Goal: Communication & Community: Ask a question

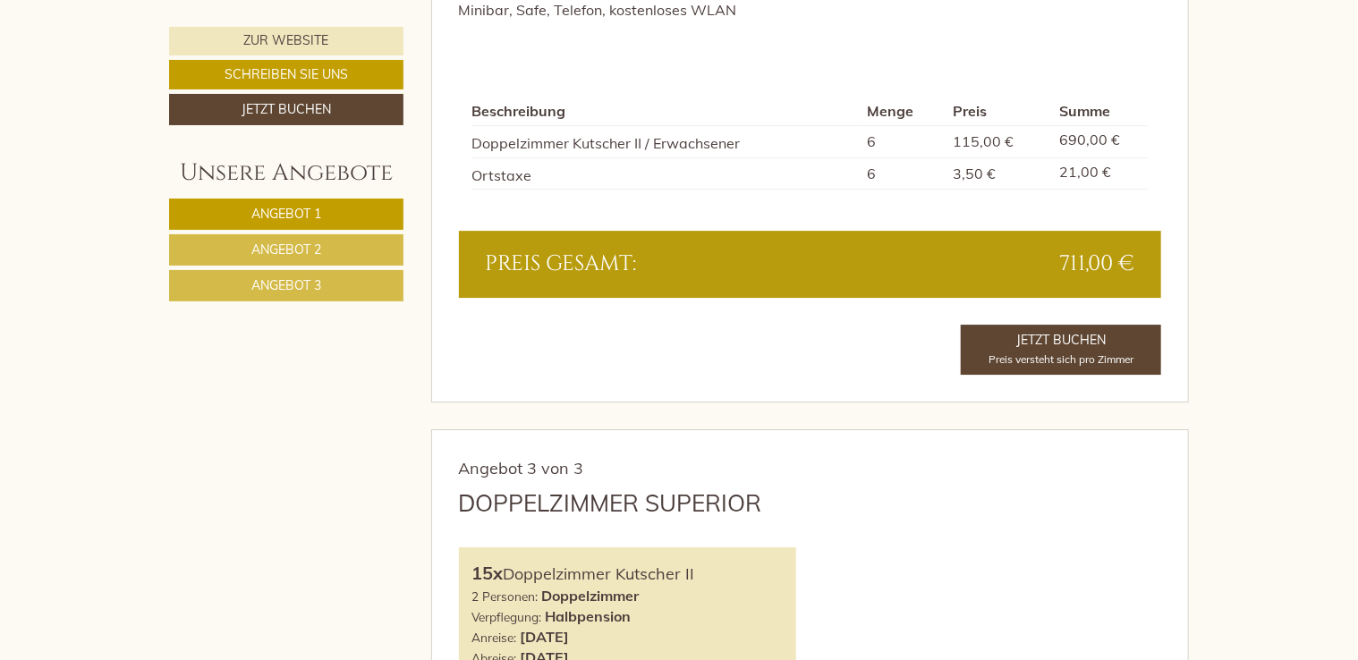
scroll to position [2850, 0]
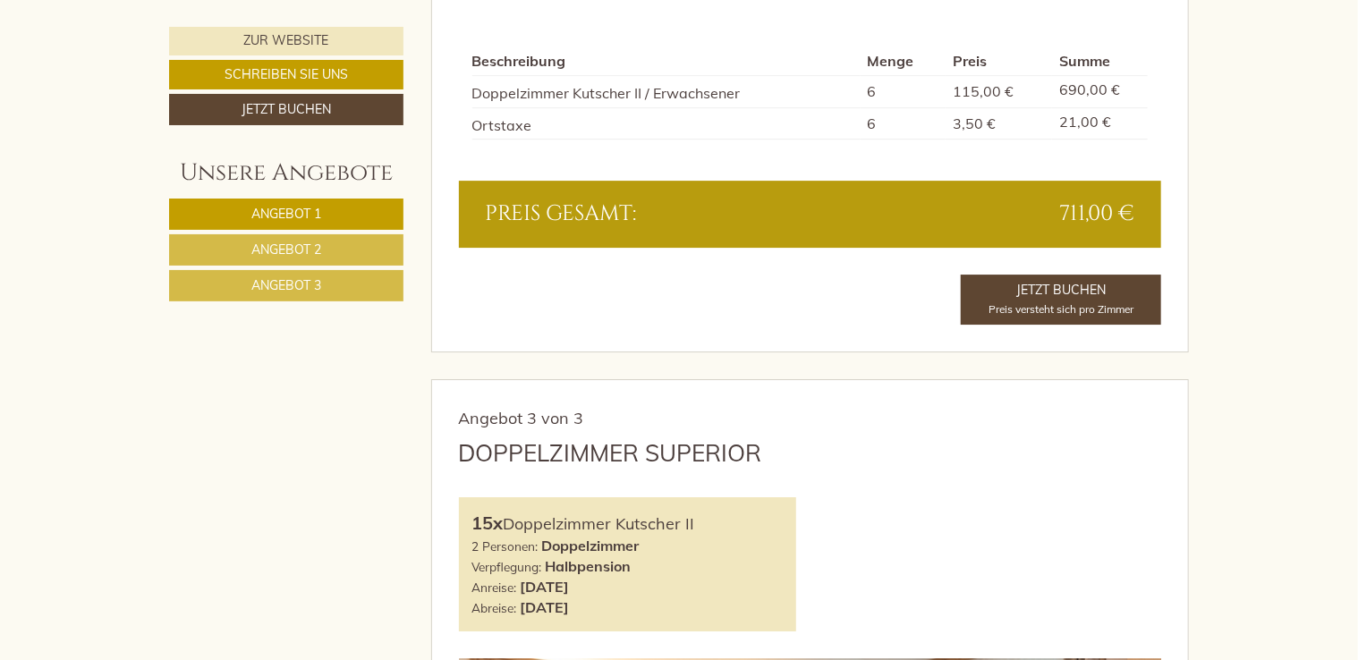
click at [311, 260] on link "Angebot 2" at bounding box center [286, 249] width 234 height 31
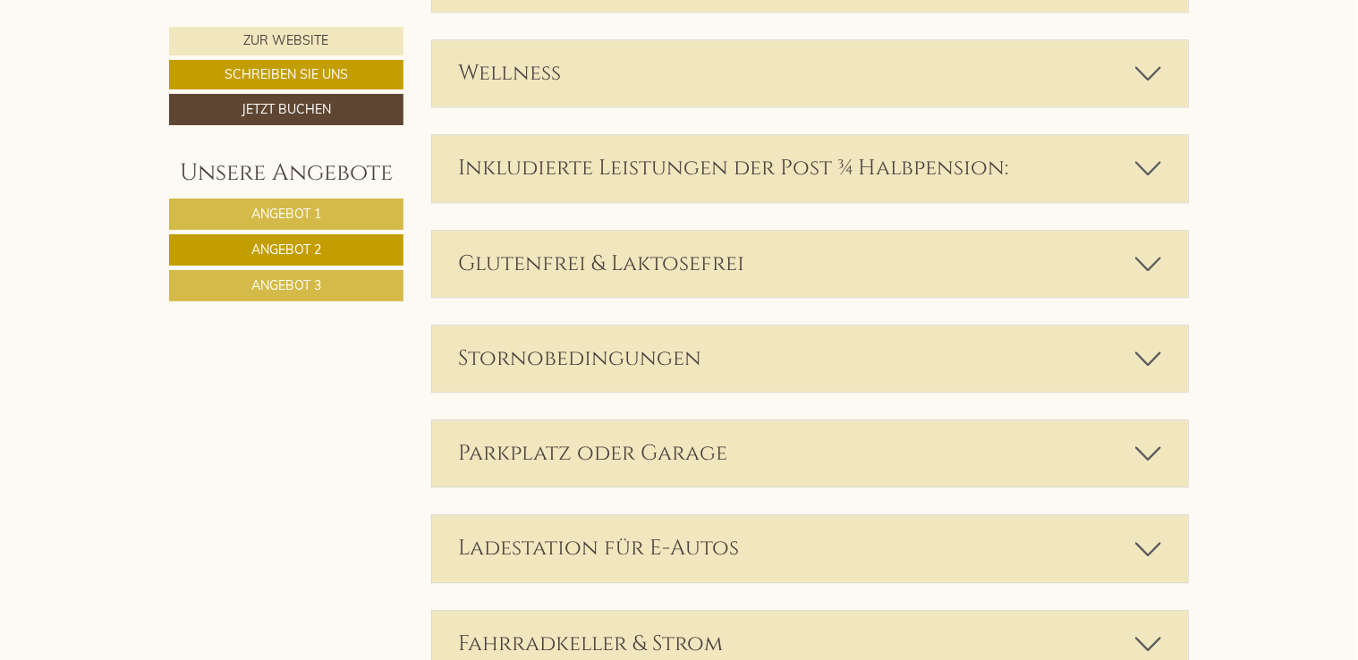
scroll to position [2112, 0]
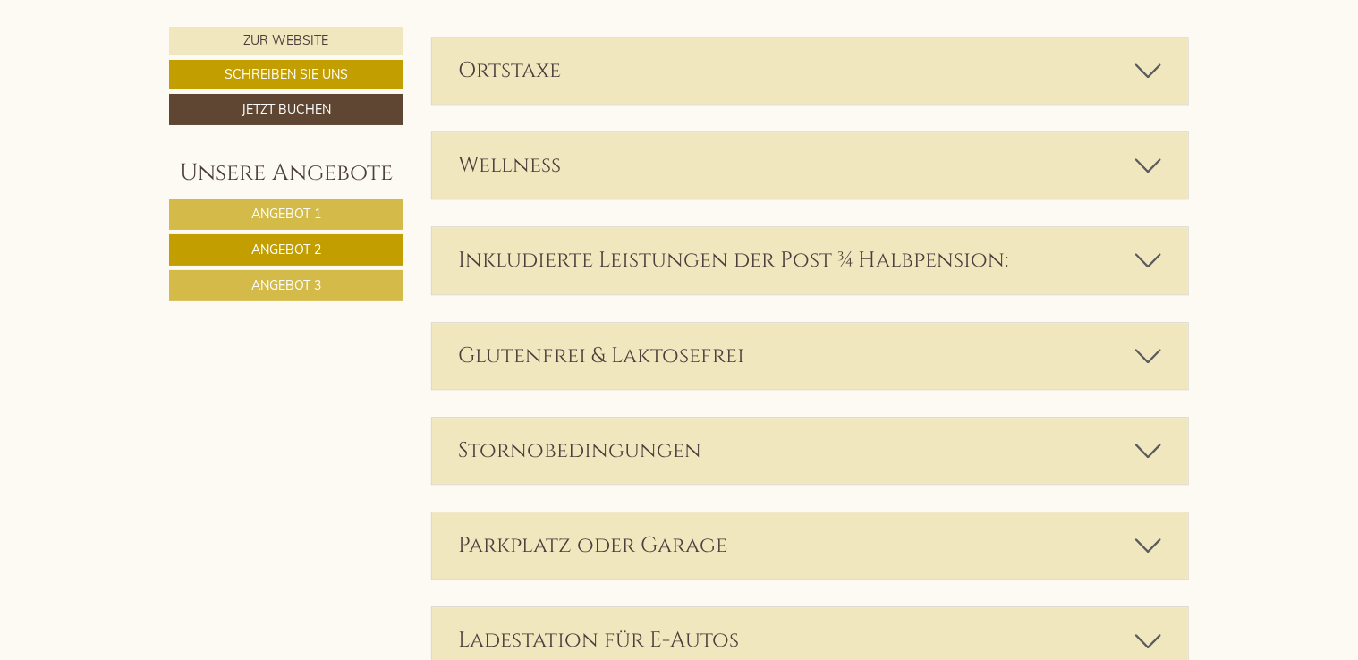
click at [362, 291] on link "Angebot 3" at bounding box center [286, 285] width 234 height 31
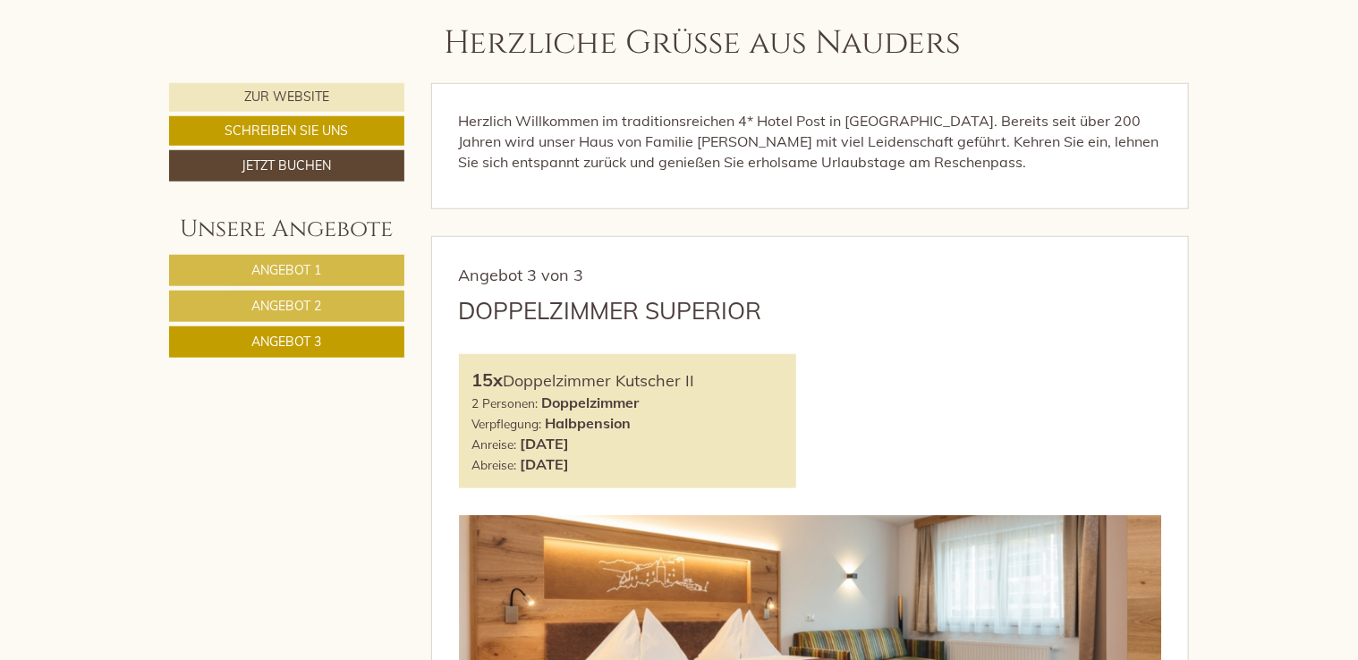
scroll to position [702, 0]
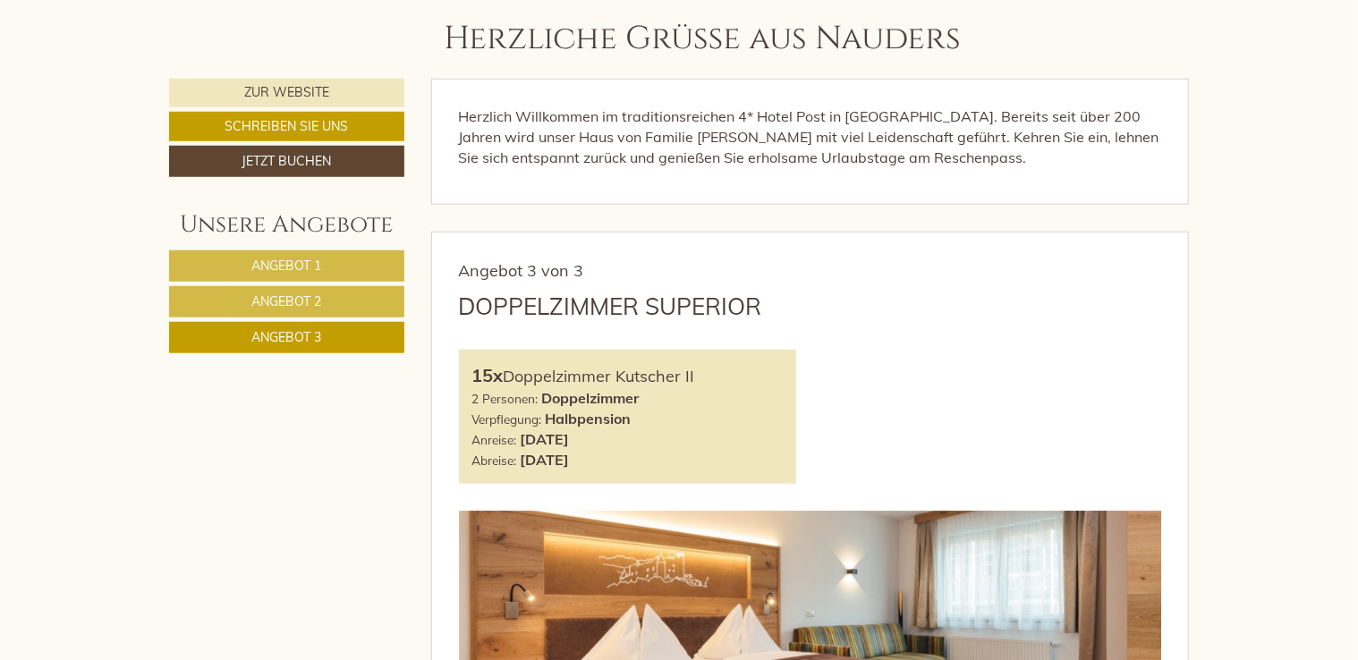
click at [363, 300] on link "Angebot 2" at bounding box center [286, 301] width 235 height 31
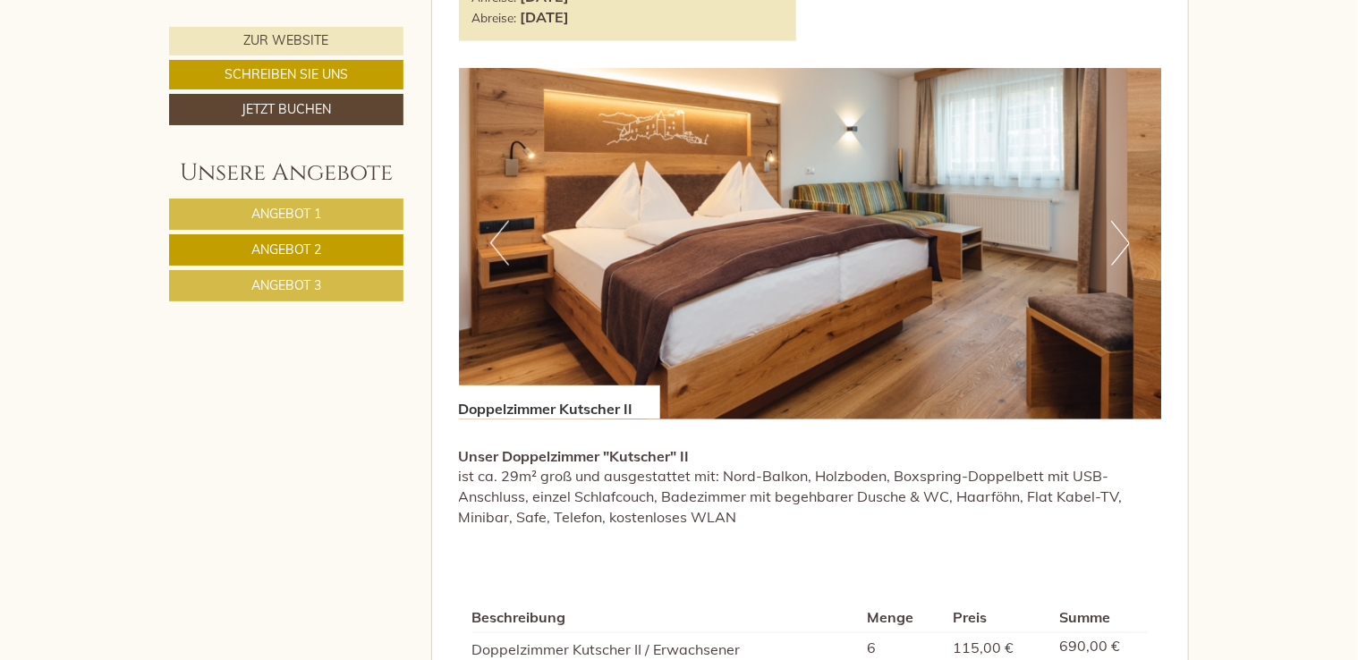
scroll to position [1140, 0]
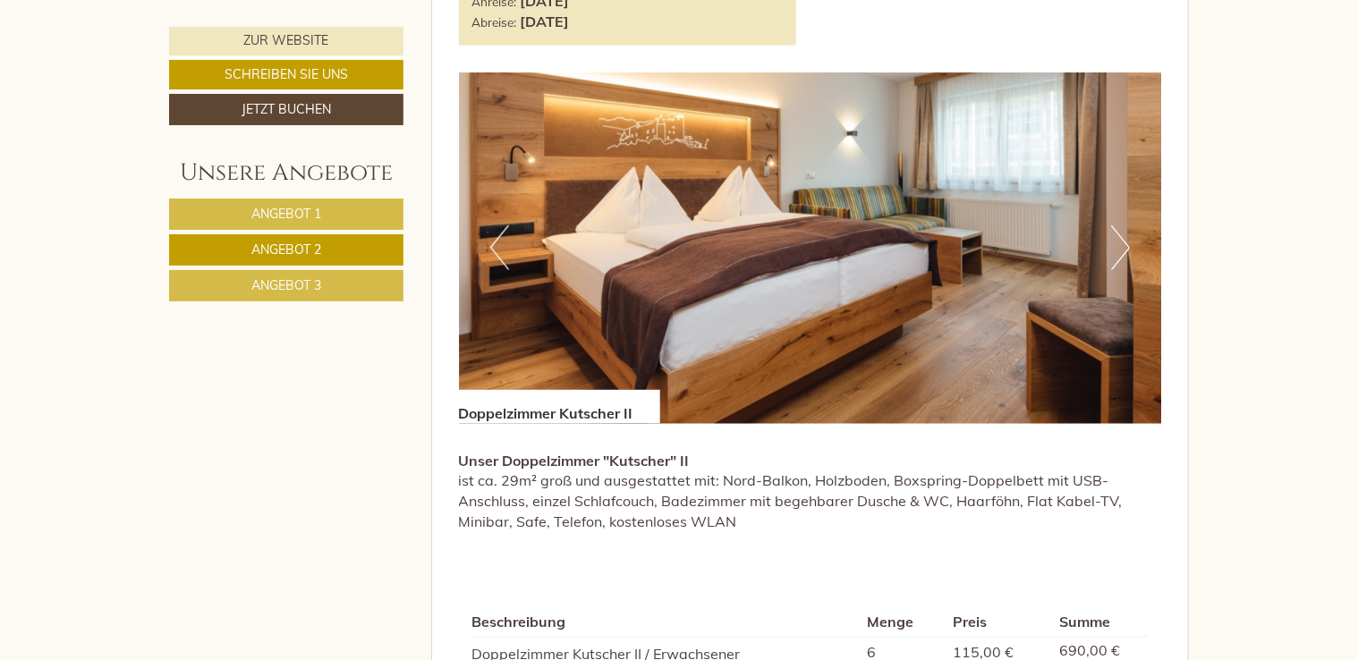
click at [329, 217] on link "Angebot 1" at bounding box center [286, 214] width 234 height 31
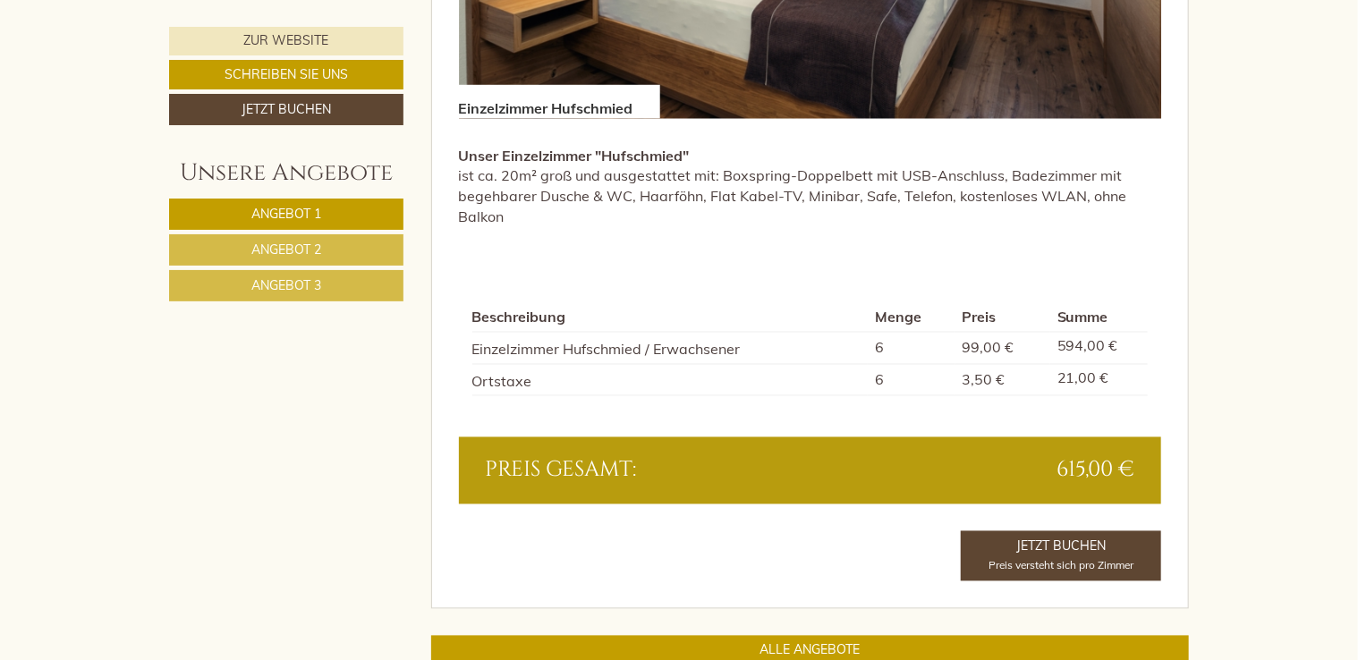
scroll to position [1421, 0]
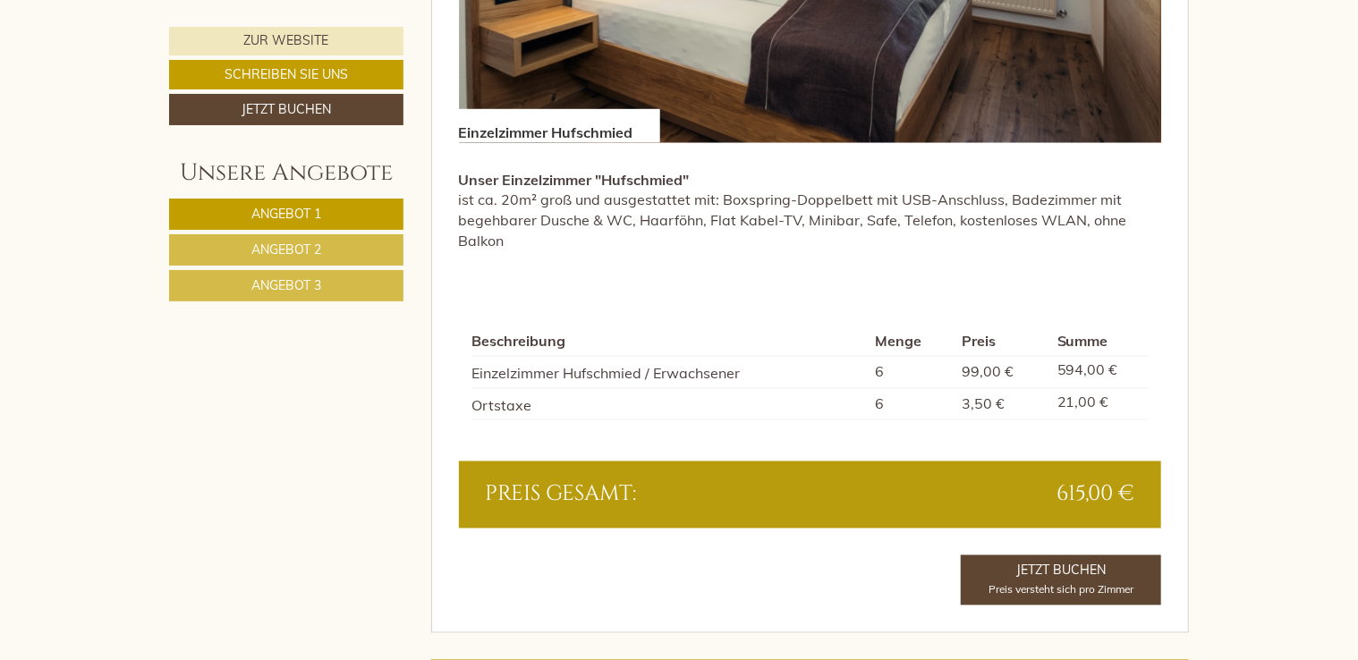
click at [357, 294] on link "Angebot 3" at bounding box center [286, 285] width 234 height 31
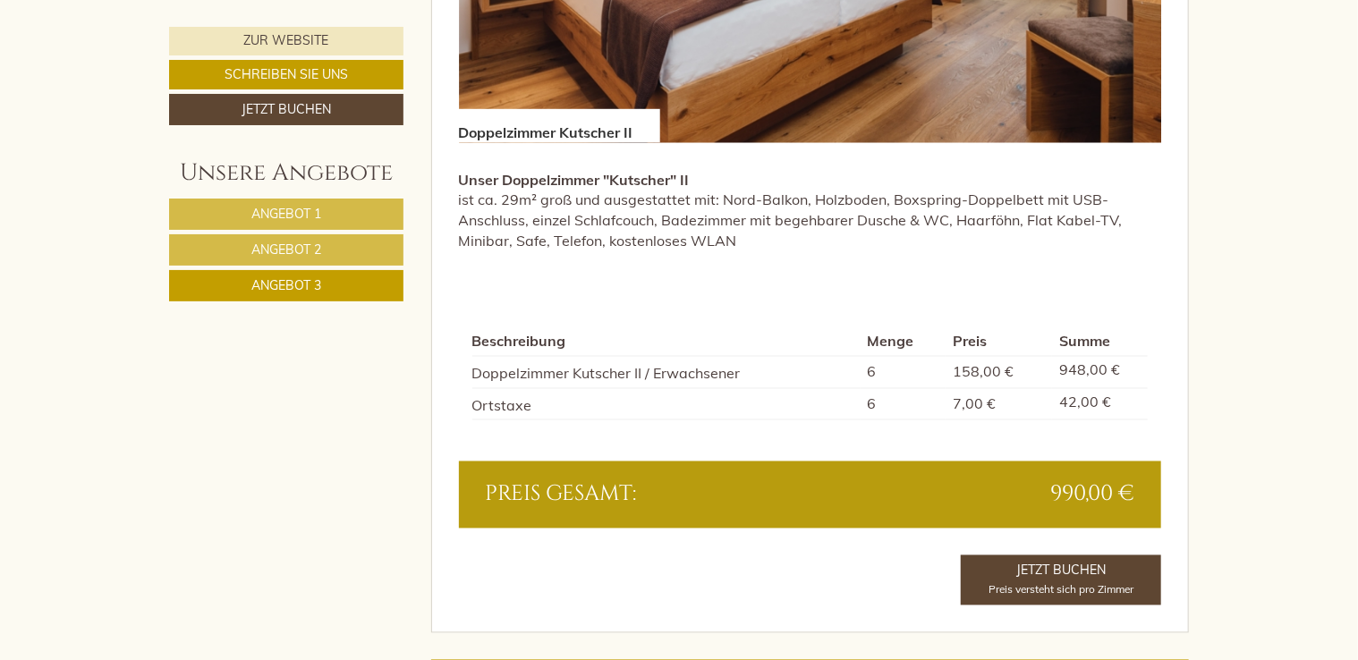
scroll to position [933, 0]
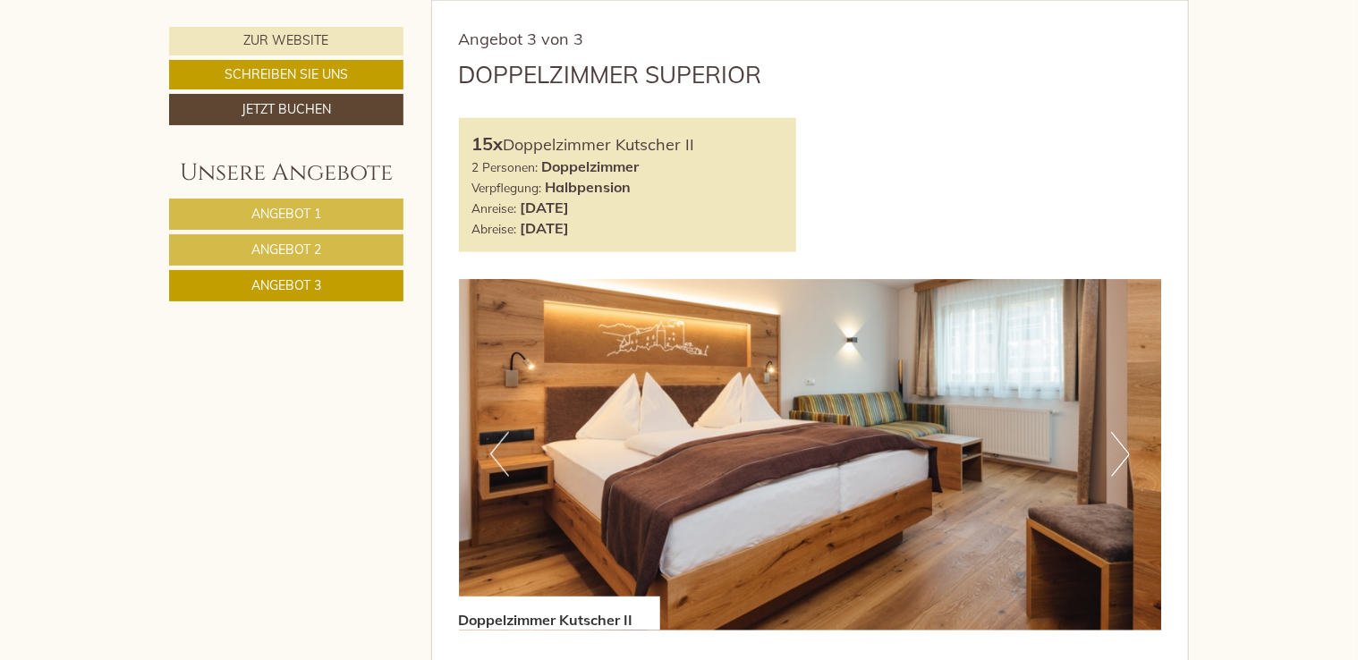
drag, startPoint x: 1355, startPoint y: 241, endPoint x: 1370, endPoint y: 102, distance: 139.5
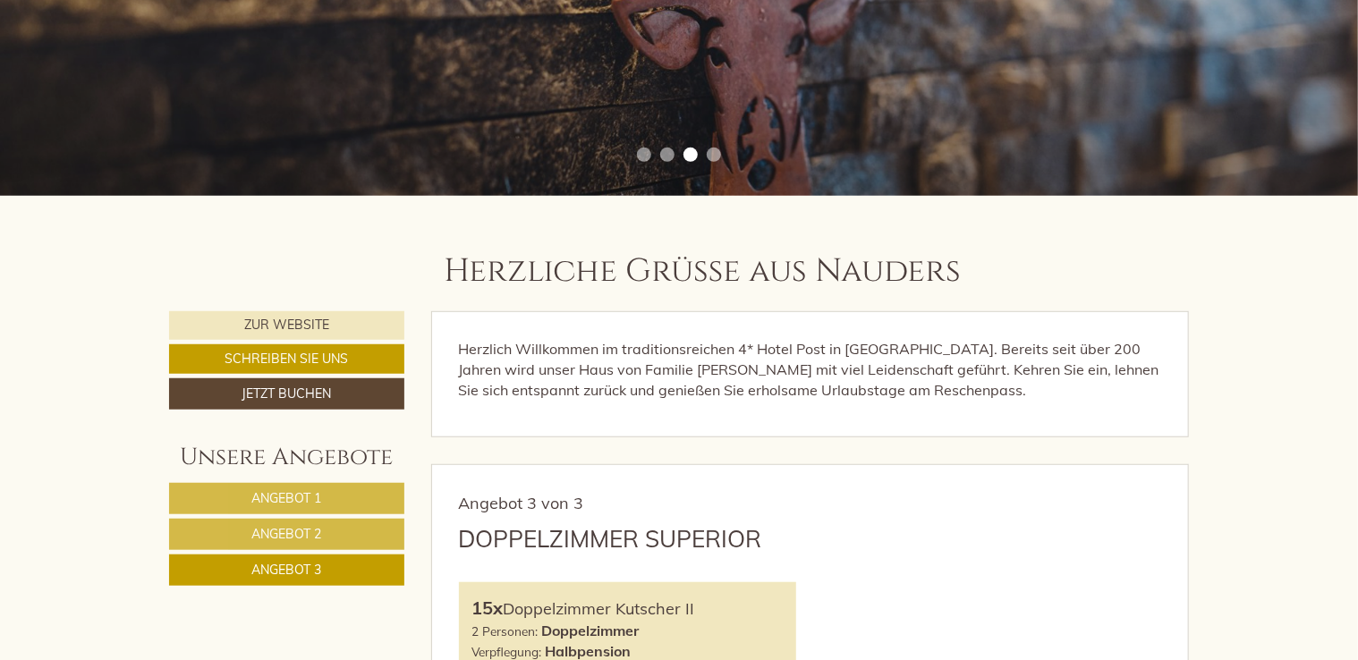
scroll to position [505, 0]
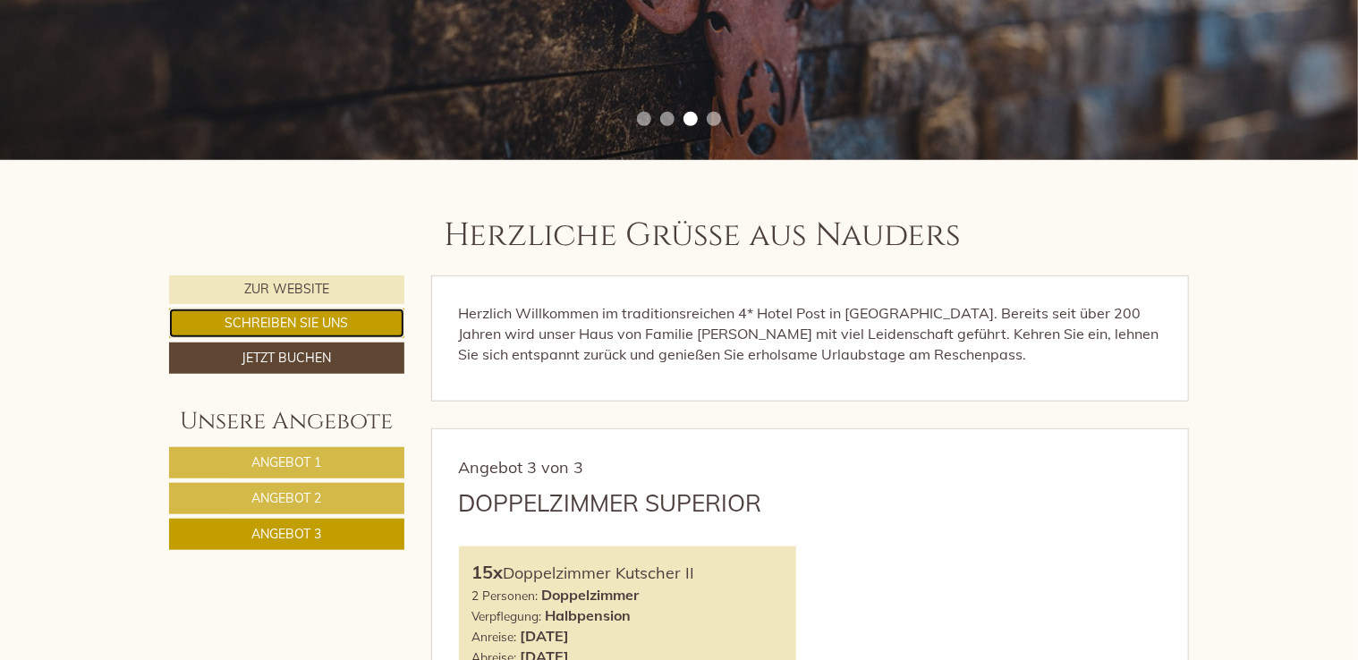
click at [267, 318] on link "Schreiben Sie uns" at bounding box center [286, 324] width 235 height 30
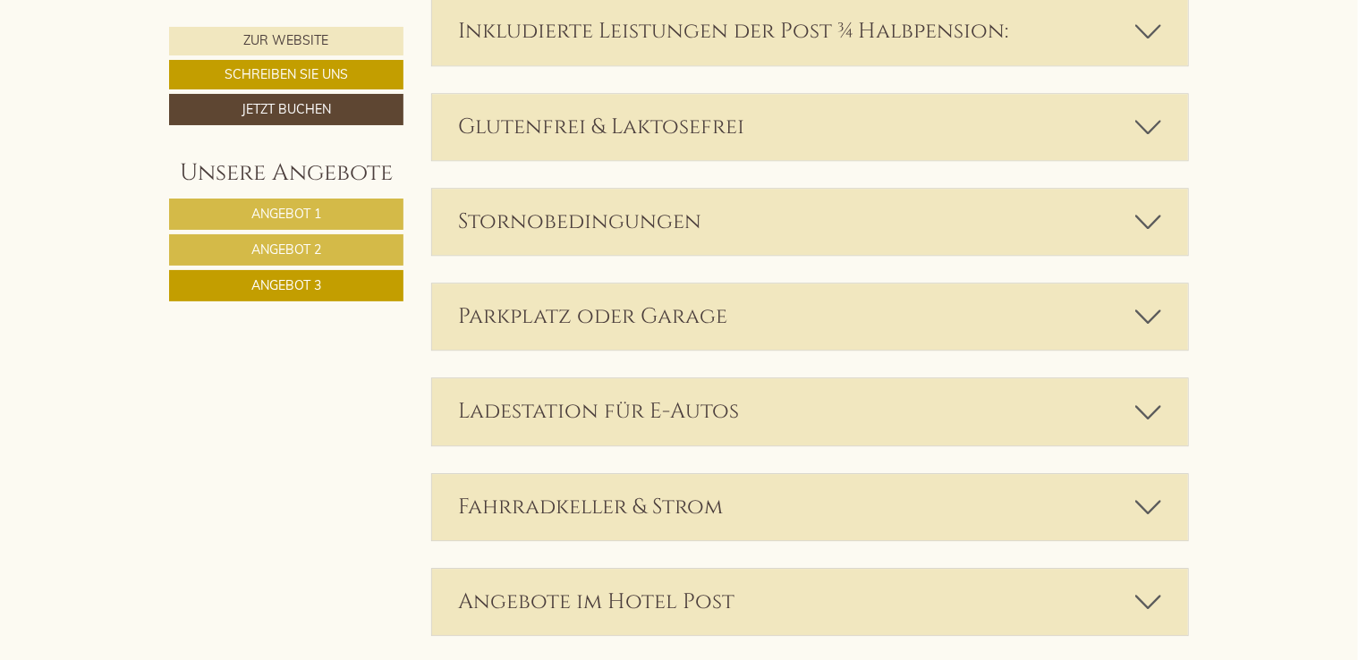
scroll to position [2898, 0]
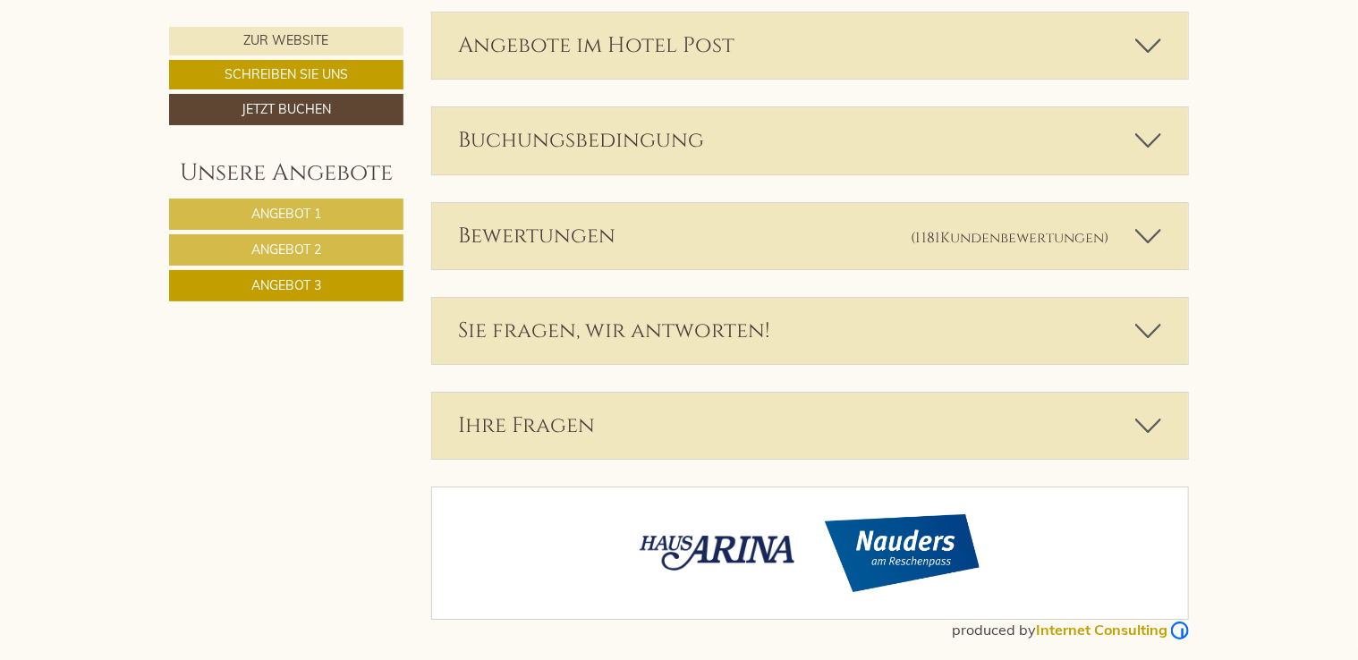
click at [1153, 424] on icon at bounding box center [1149, 426] width 26 height 30
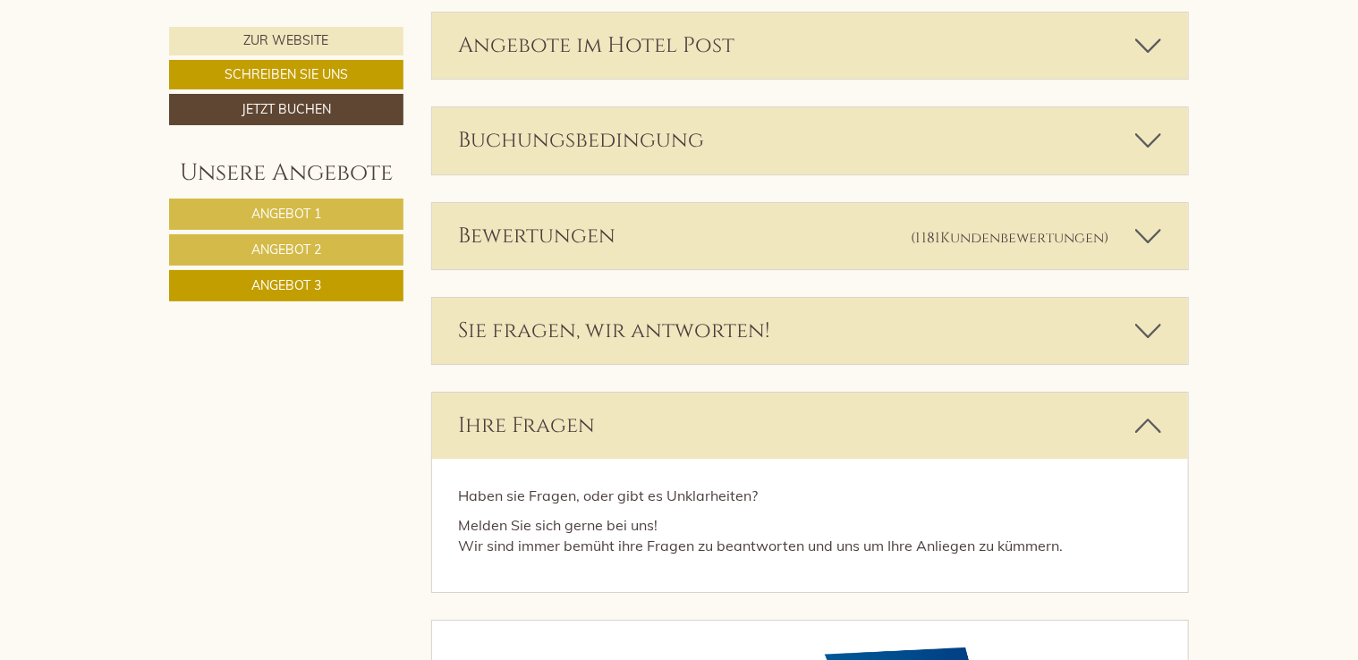
click at [1152, 322] on icon at bounding box center [1149, 331] width 26 height 30
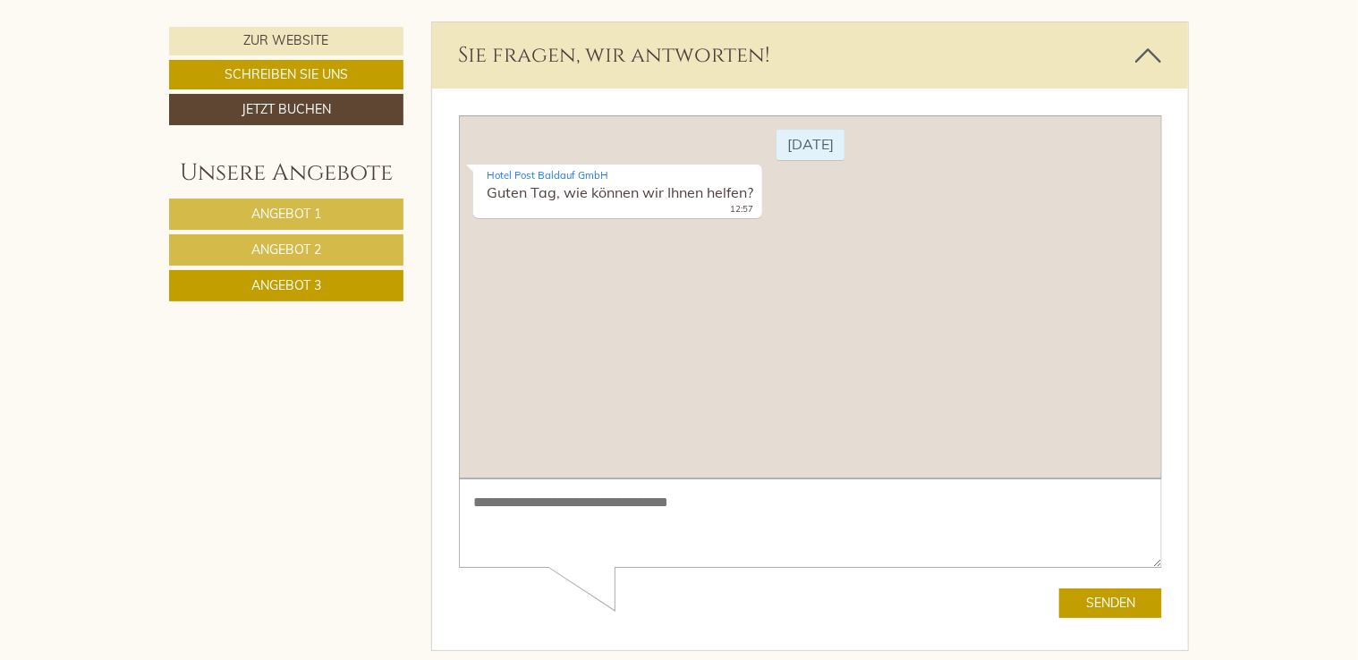
scroll to position [3168, 0]
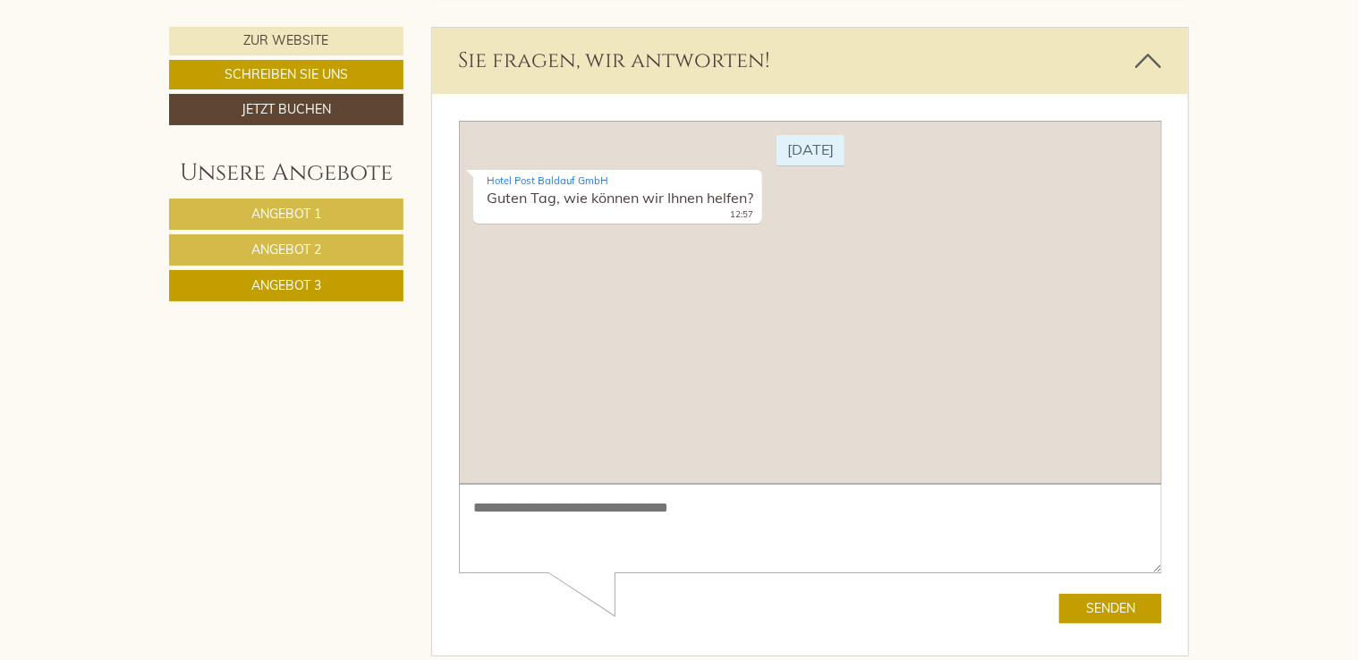
click at [750, 523] on textarea at bounding box center [809, 529] width 703 height 90
click at [750, 523] on textarea "**********" at bounding box center [809, 529] width 703 height 90
click at [803, 509] on textarea "**********" at bounding box center [809, 529] width 703 height 90
click at [1008, 508] on textarea "**********" at bounding box center [809, 529] width 703 height 90
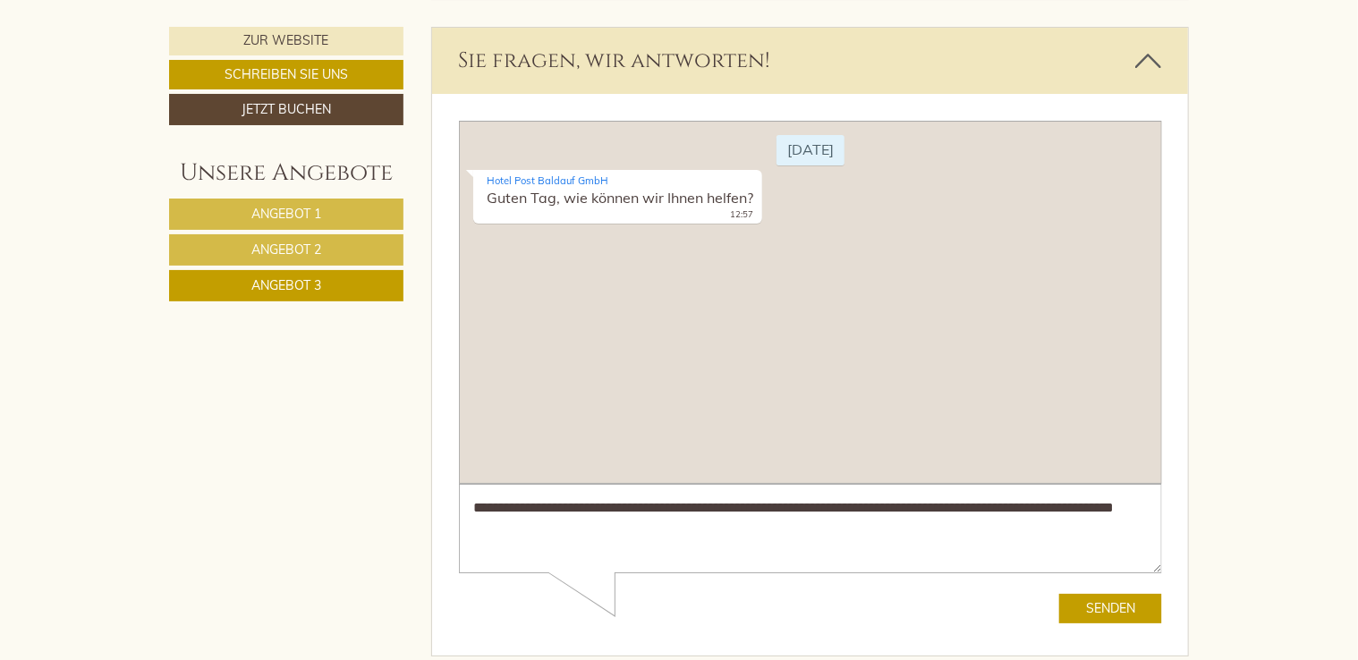
type textarea "**********"
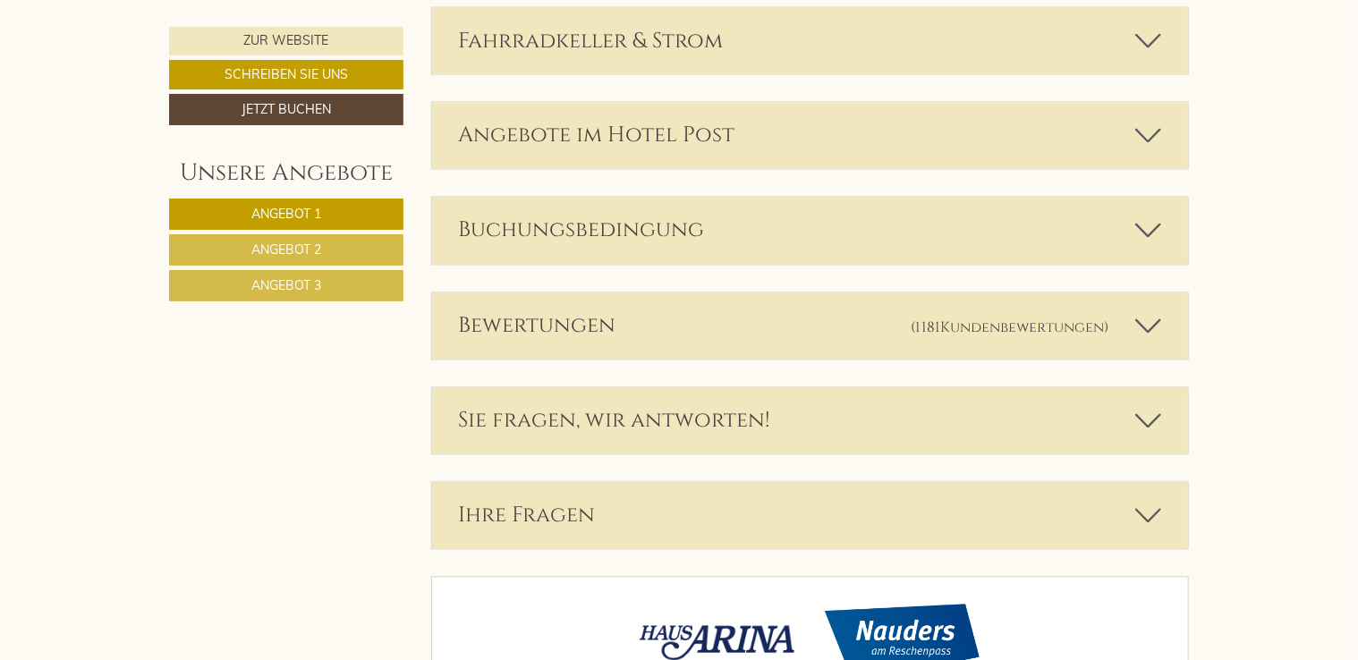
scroll to position [5124, 0]
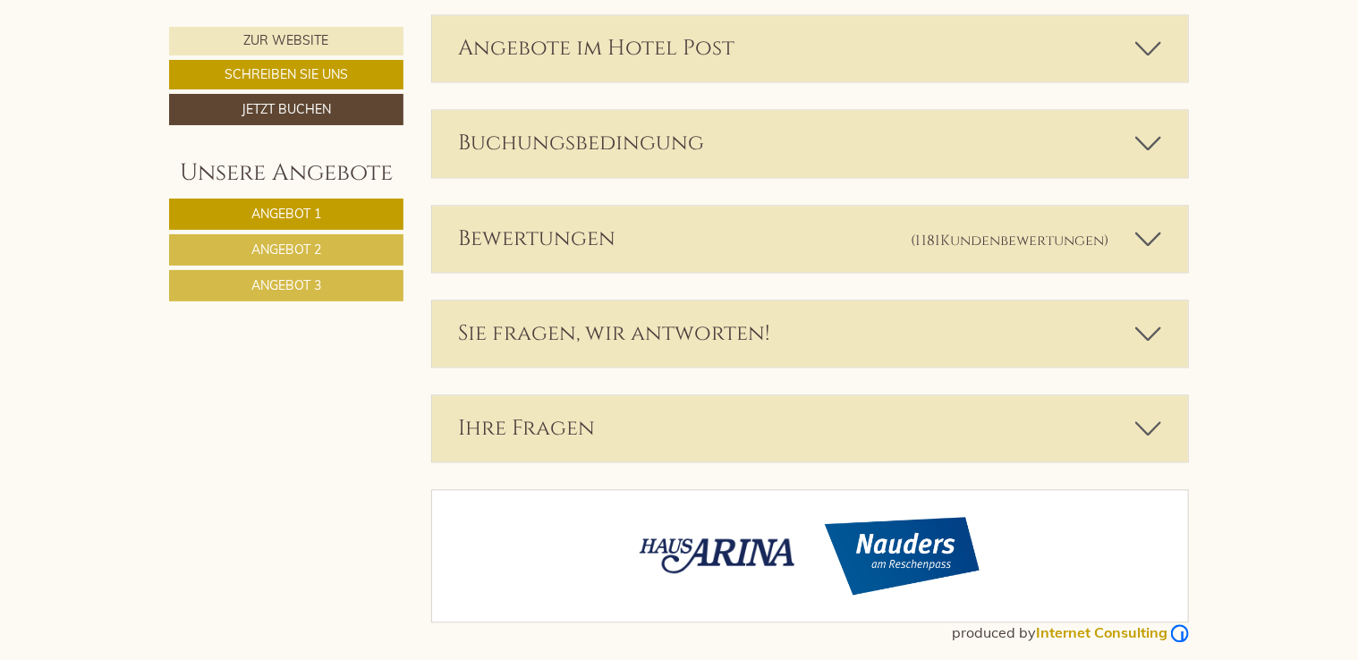
click at [1149, 327] on icon at bounding box center [1149, 334] width 26 height 30
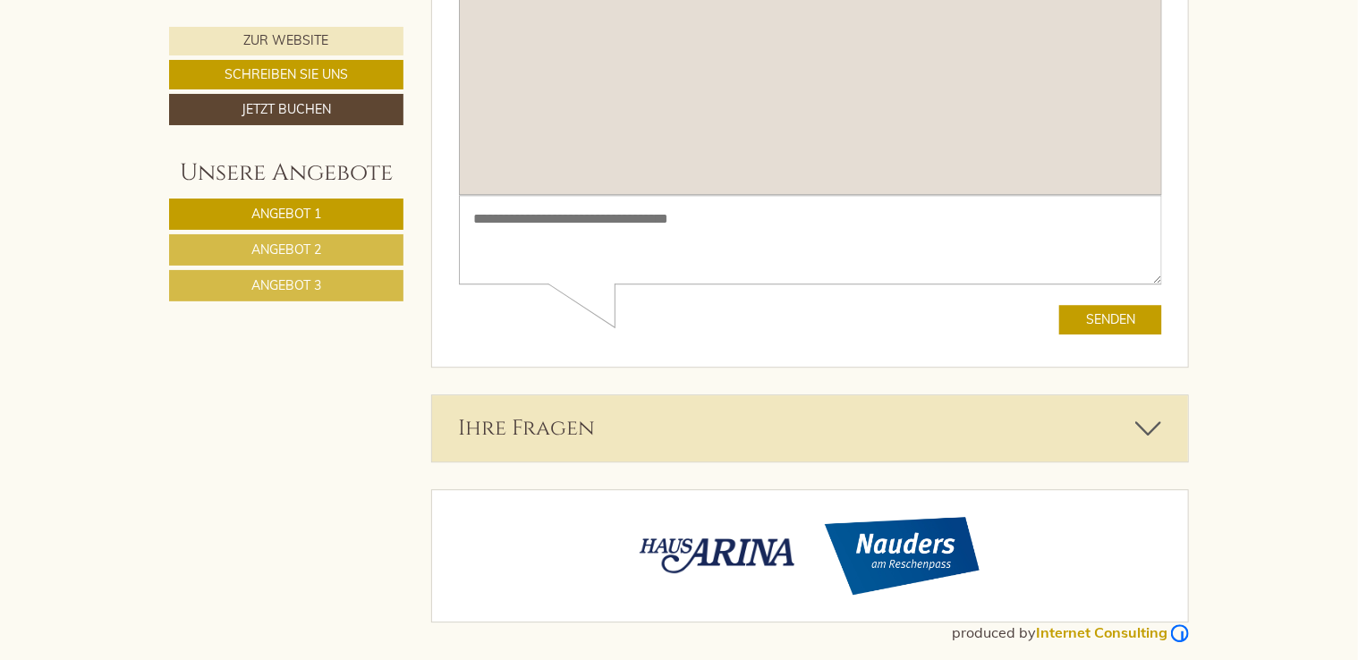
scroll to position [5631, 0]
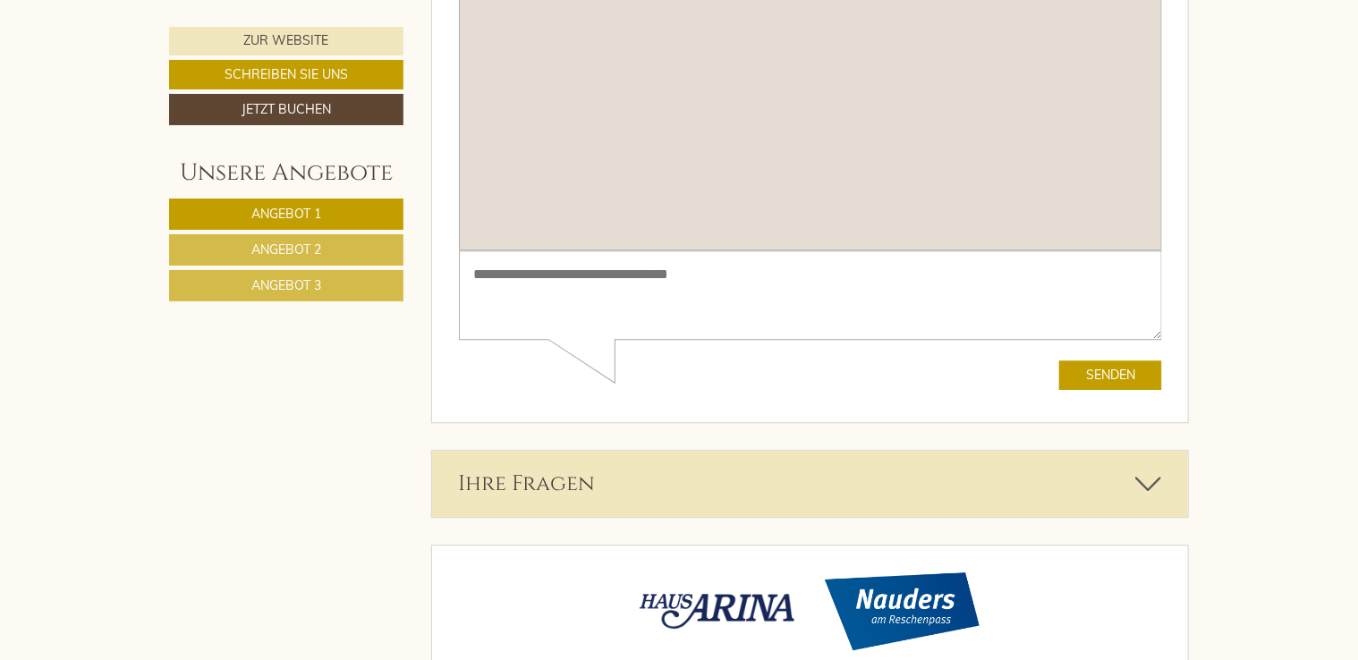
click at [736, 386] on div "Senden" at bounding box center [809, 377] width 703 height 30
click at [681, 188] on div "Mittwoch Hotel Post Baldauf GmbH Guten Tag, wie können wir Ihnen helfen? 13:01" at bounding box center [809, 69] width 703 height 363
click at [680, 312] on textarea at bounding box center [809, 296] width 703 height 90
type textarea "*"
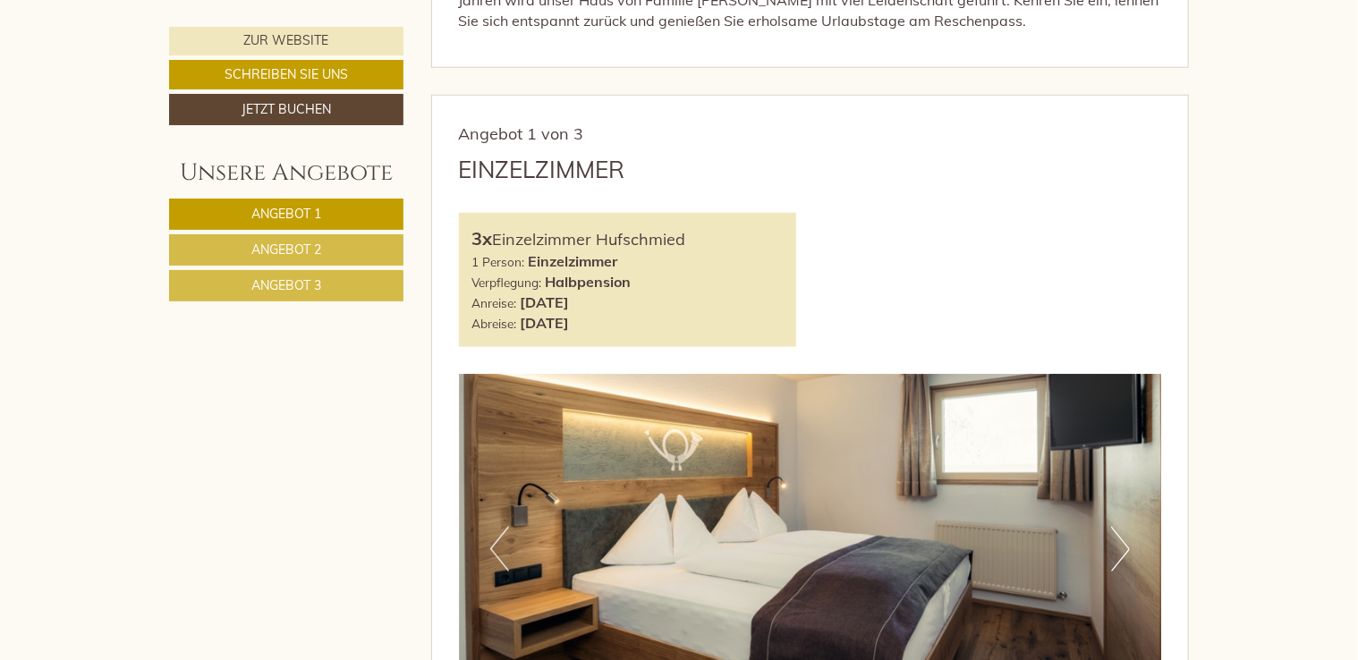
scroll to position [831, 0]
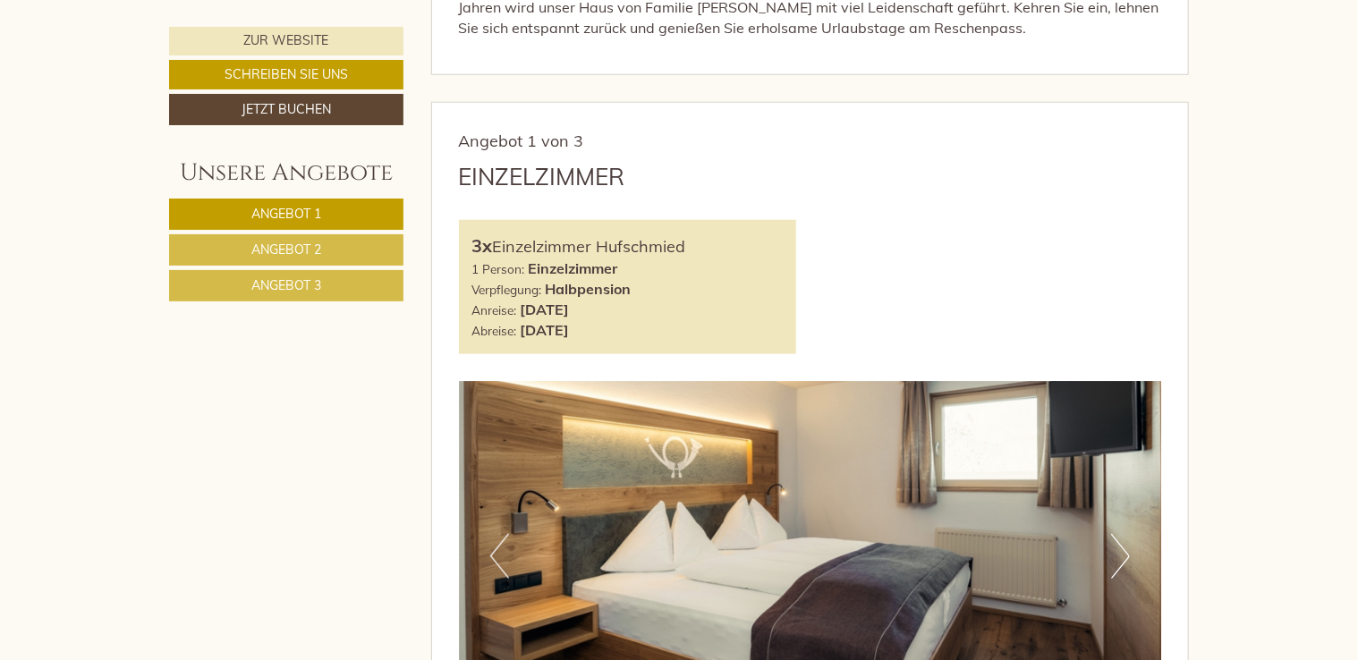
click at [351, 246] on link "Angebot 2" at bounding box center [286, 249] width 234 height 31
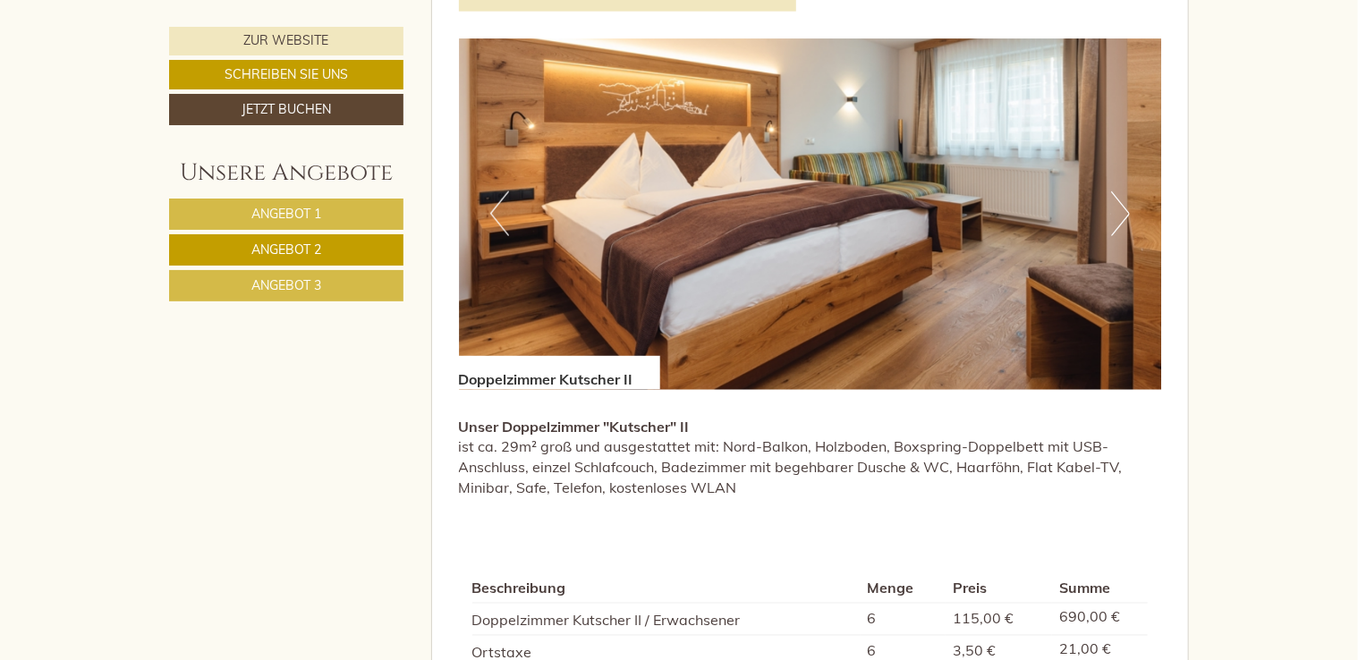
scroll to position [857, 0]
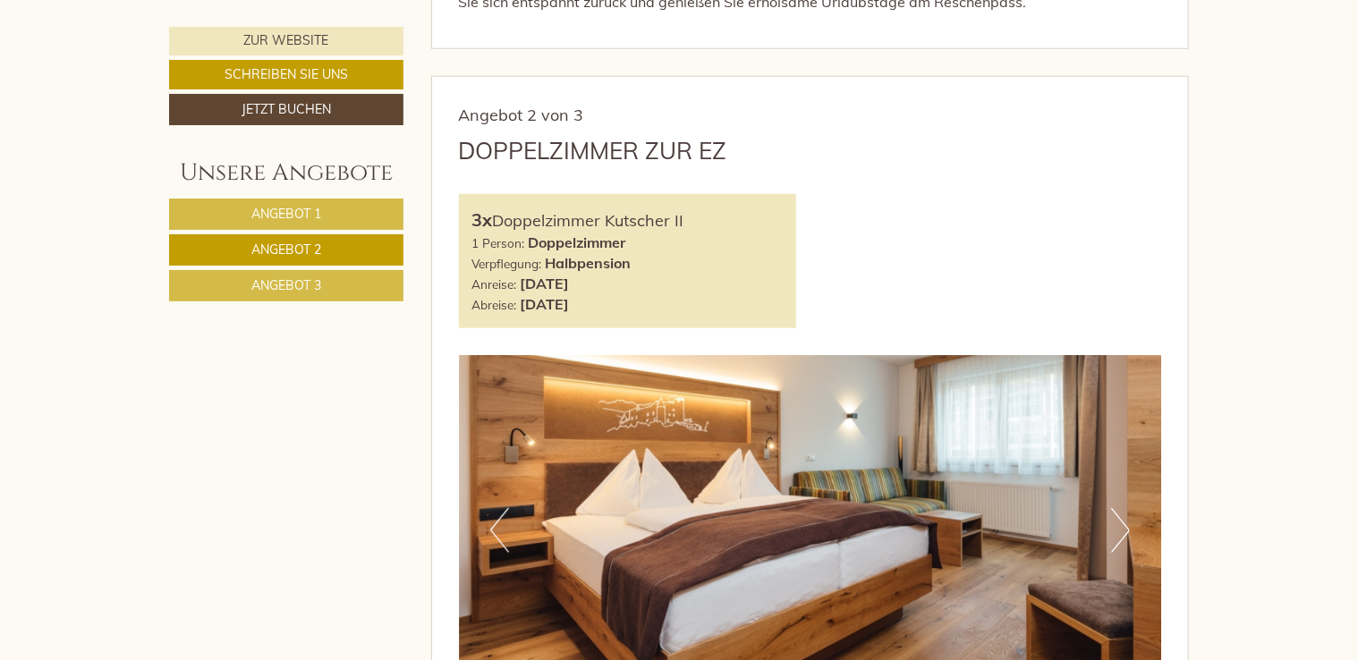
click at [315, 209] on span "Angebot 1" at bounding box center [286, 214] width 70 height 16
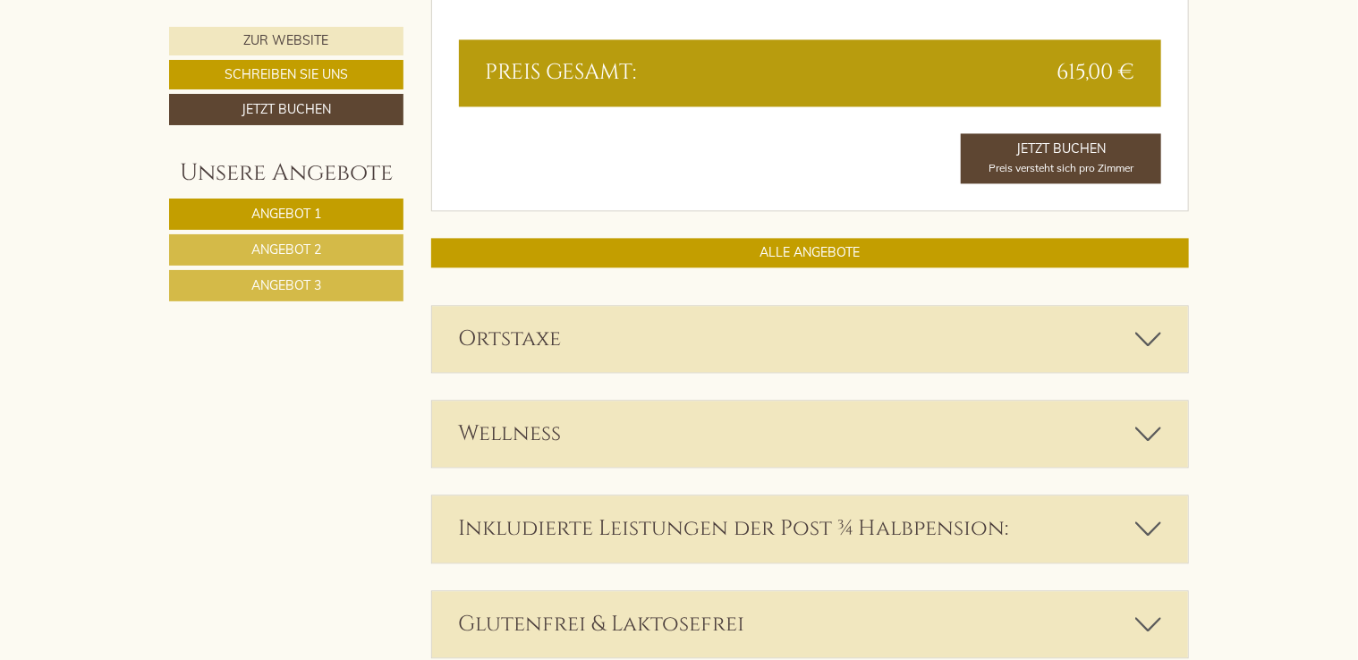
scroll to position [1996, 0]
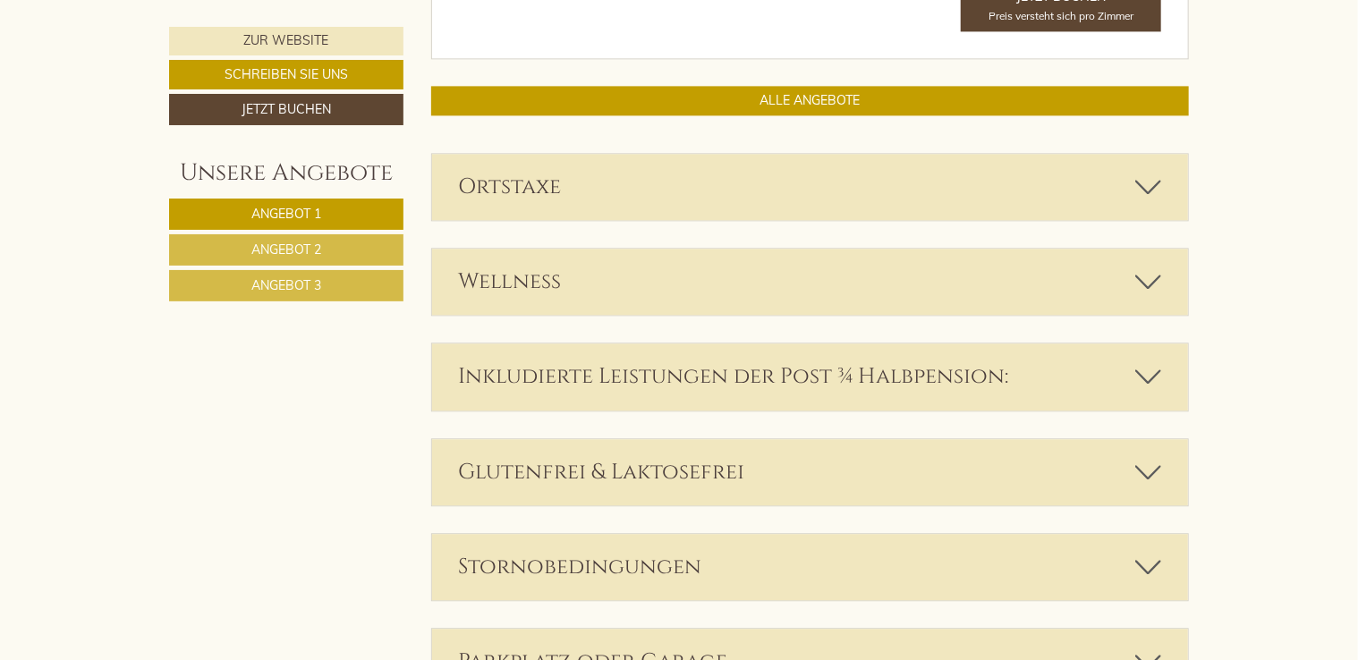
click at [1153, 176] on icon at bounding box center [1149, 187] width 26 height 30
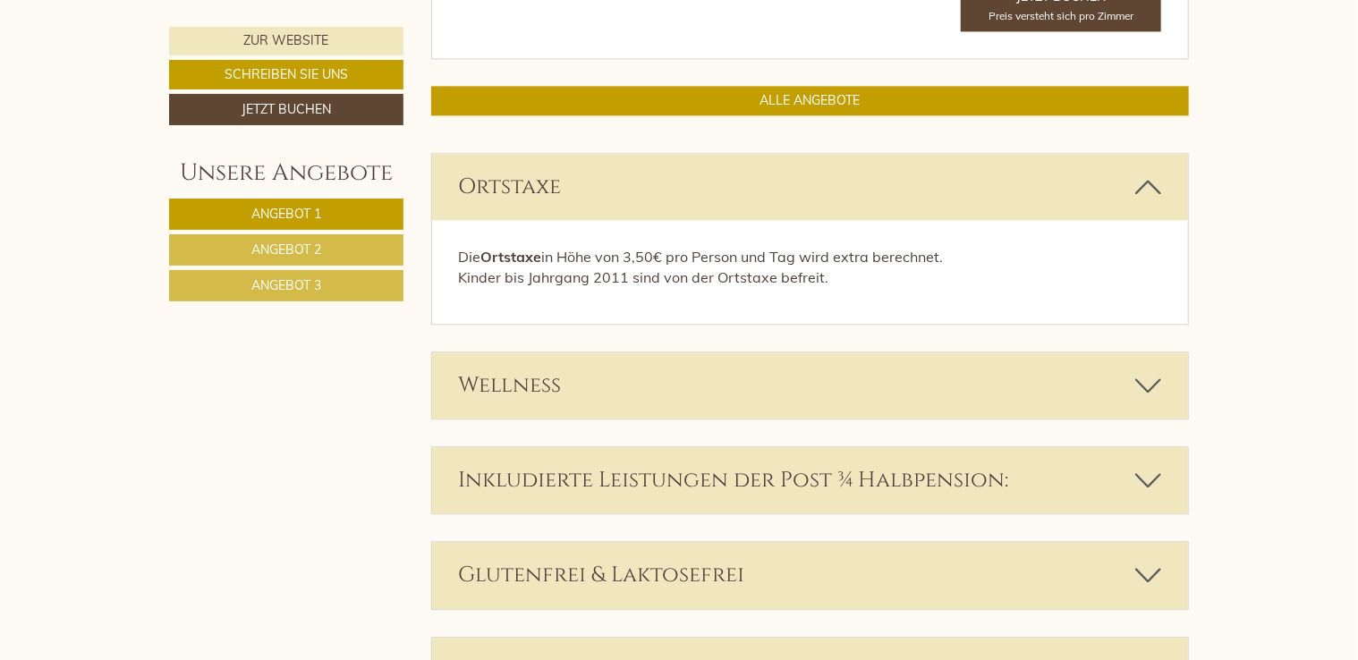
click at [1150, 459] on div "Inkludierte Leistungen der Post ¾ Halbpension:" at bounding box center [810, 480] width 757 height 66
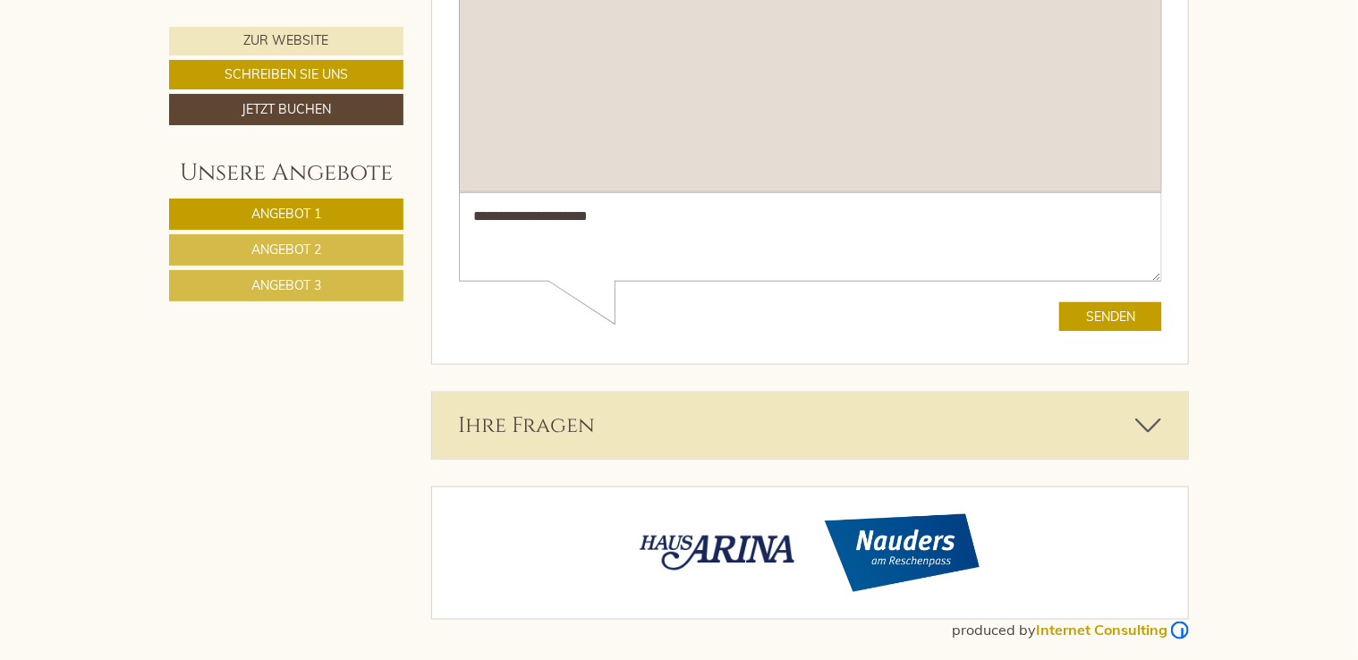
scroll to position [4290, 0]
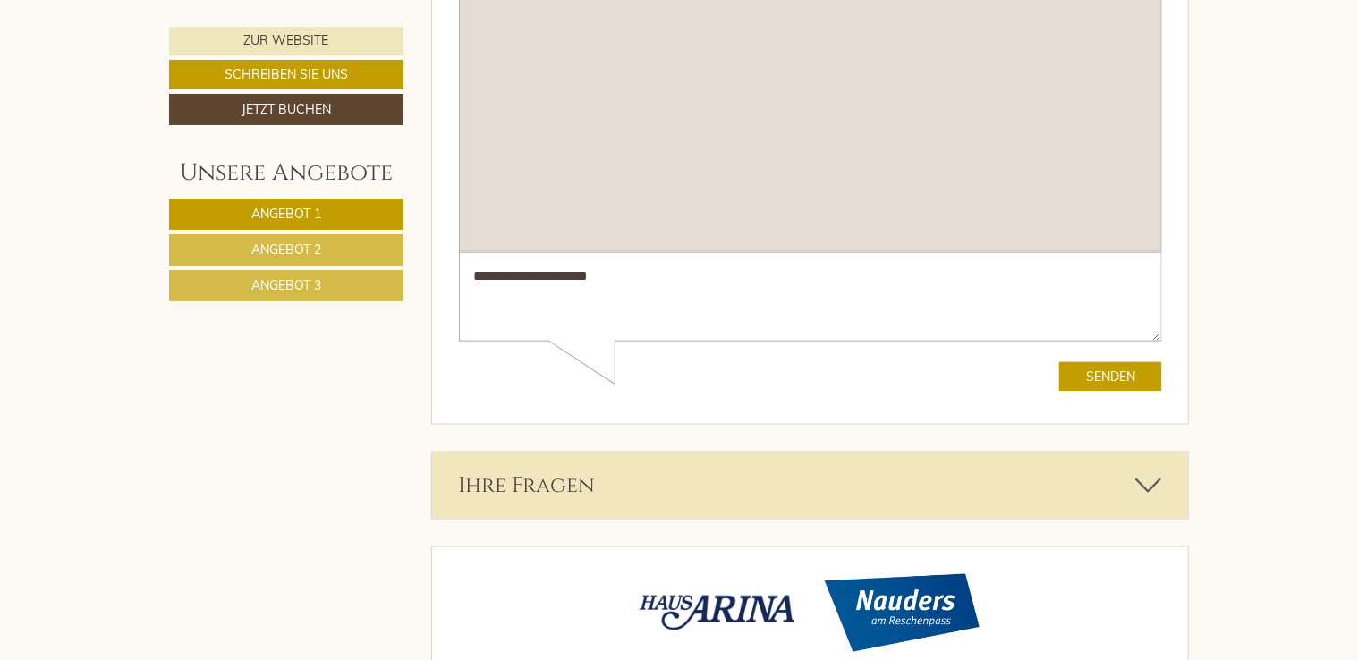
click at [624, 279] on textarea "**********" at bounding box center [809, 298] width 703 height 90
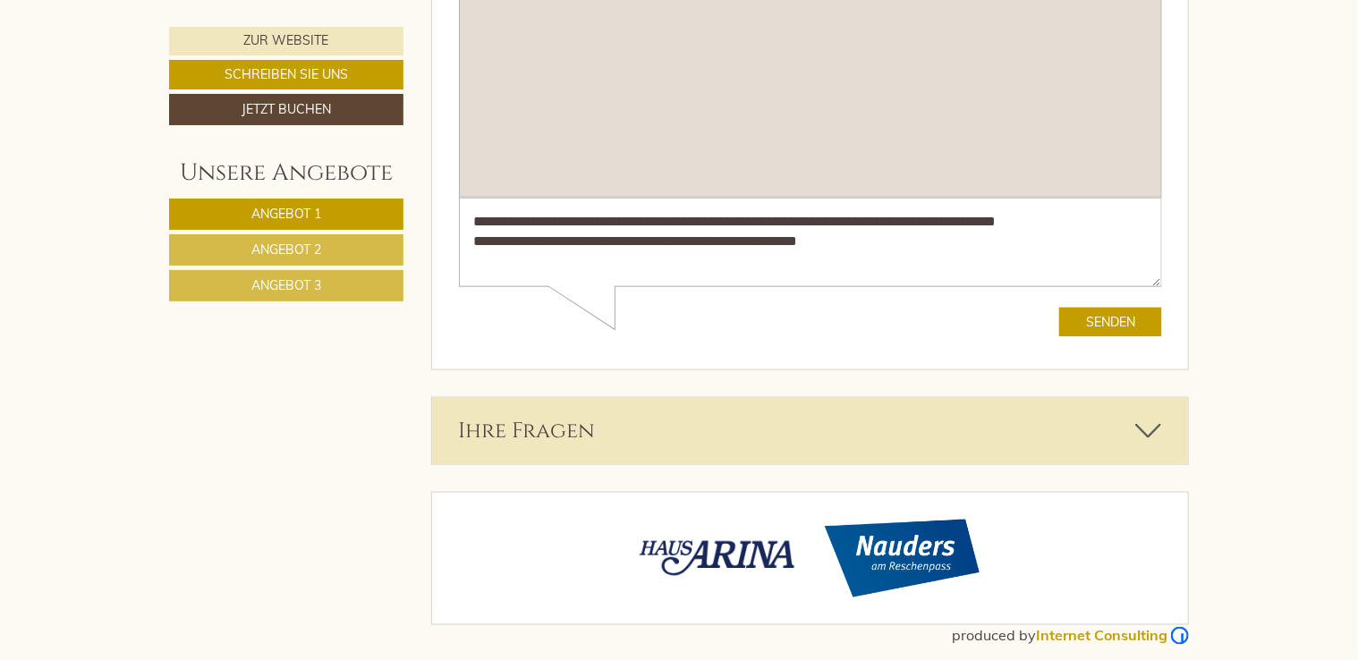
scroll to position [4350, 0]
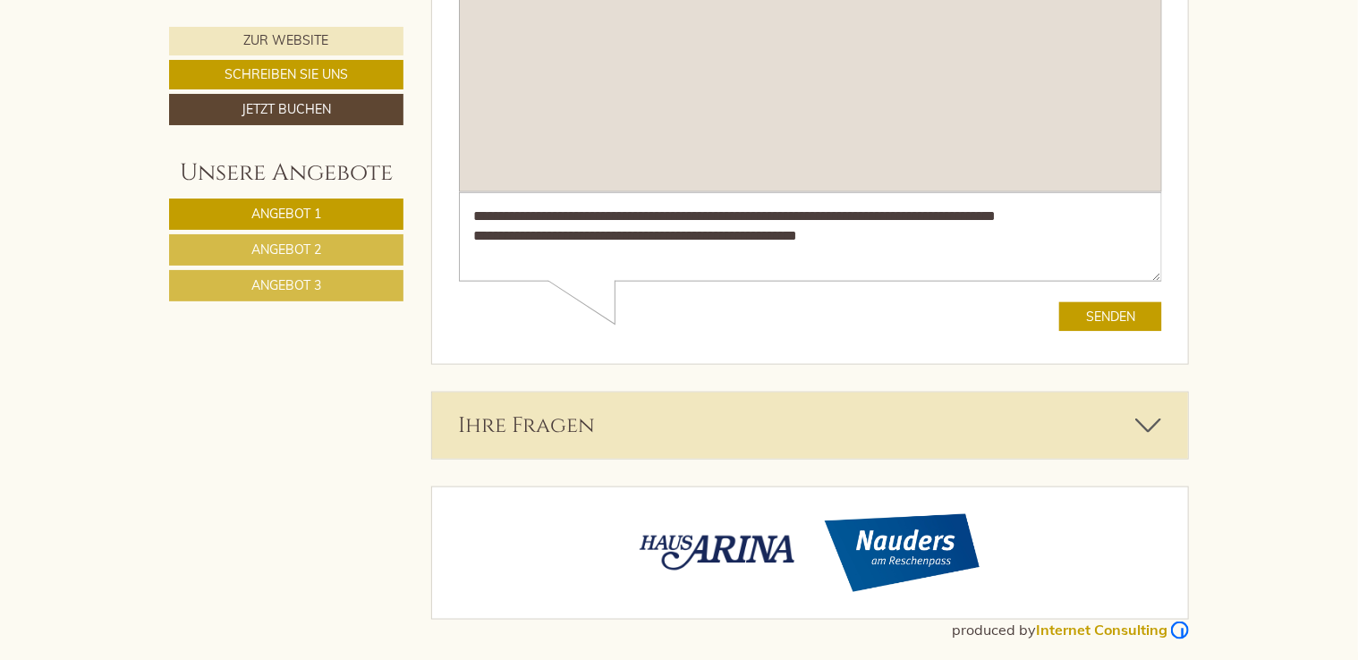
type textarea "**********"
click at [1106, 316] on button "Senden" at bounding box center [1110, 318] width 103 height 30
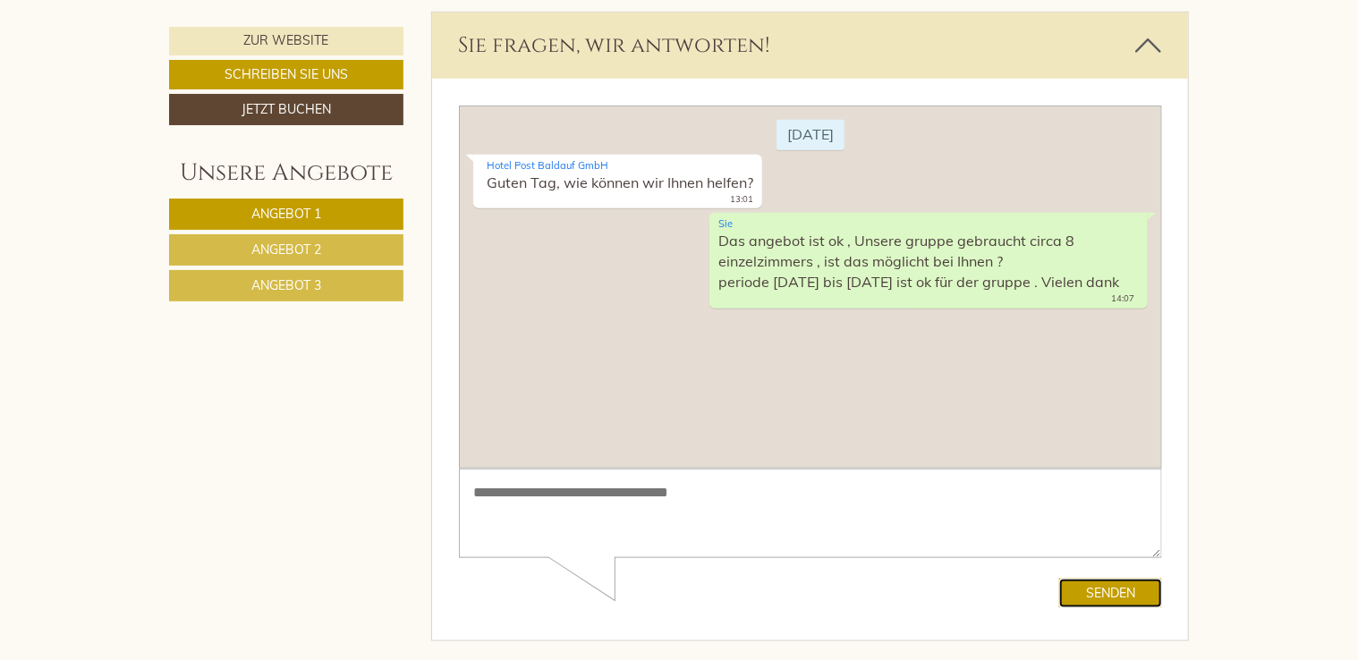
scroll to position [4063, 0]
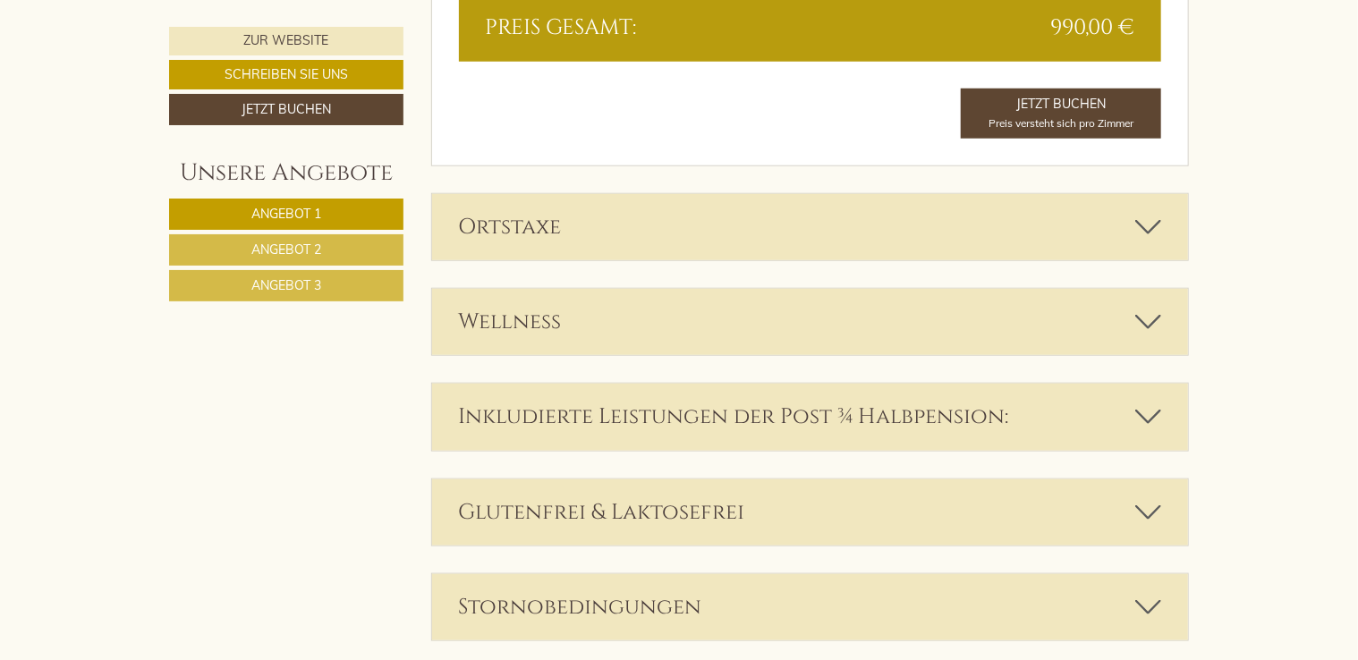
scroll to position [4203, 0]
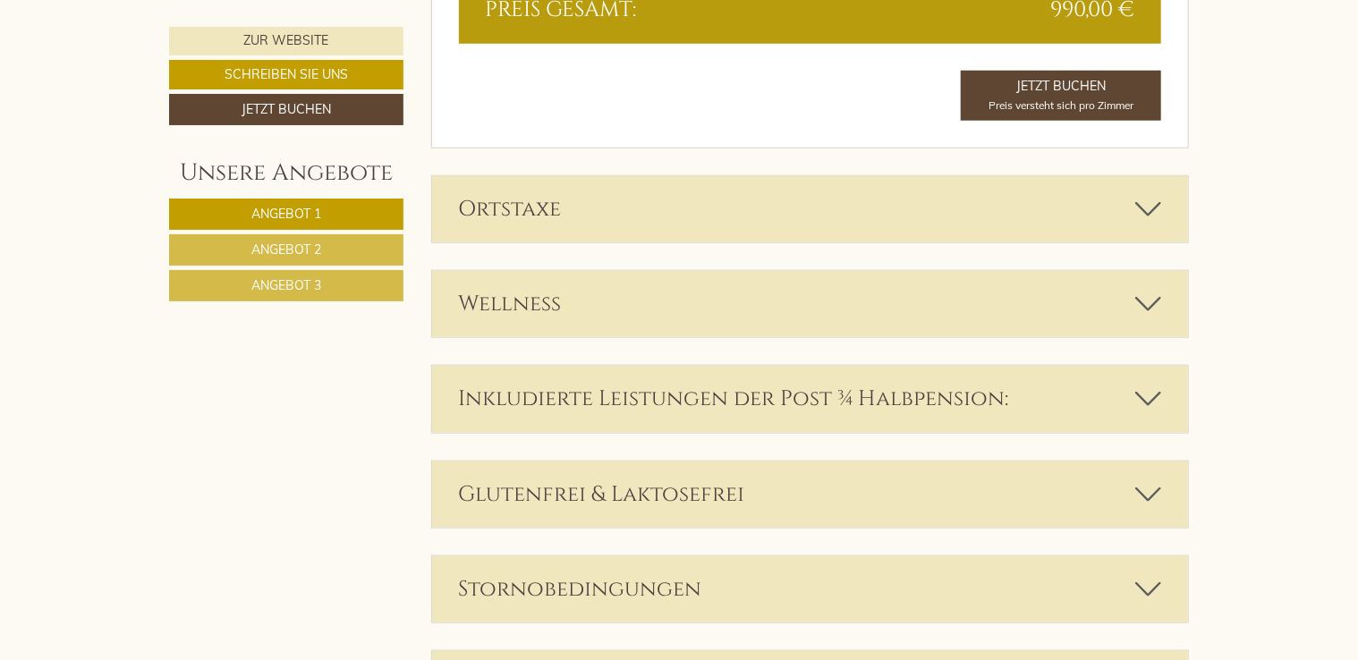
click at [1152, 390] on icon at bounding box center [1149, 399] width 26 height 30
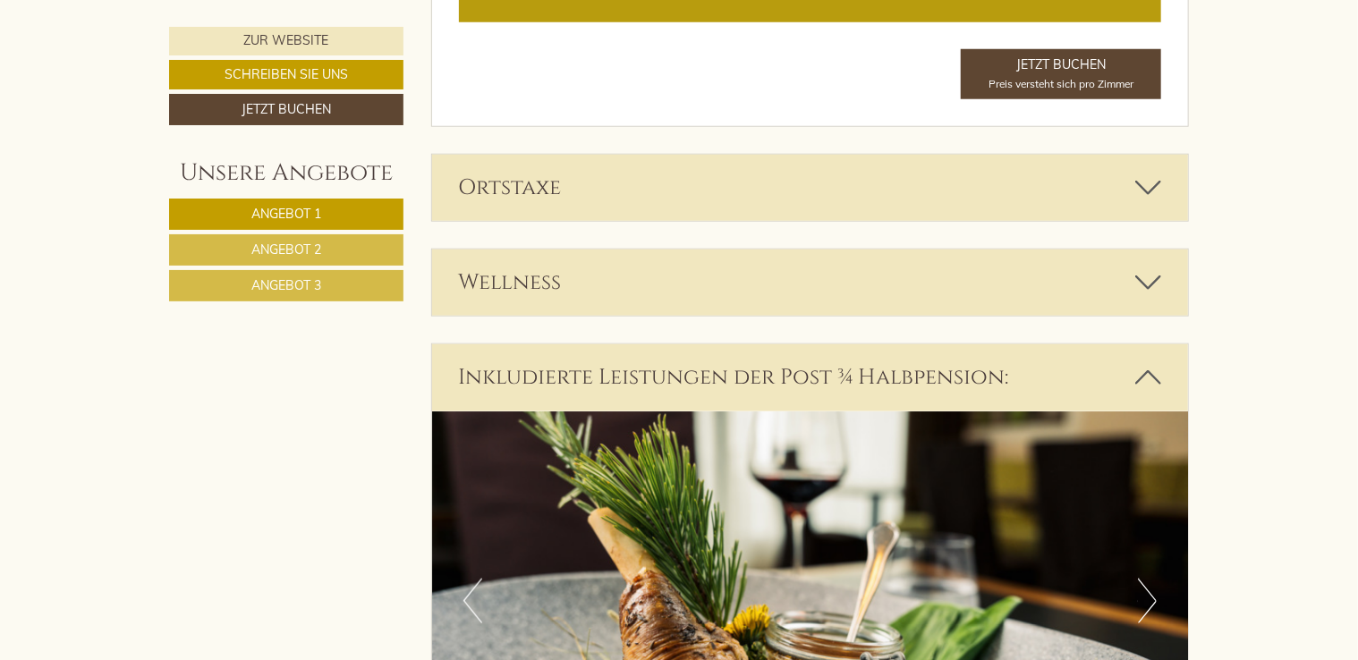
scroll to position [4246, 0]
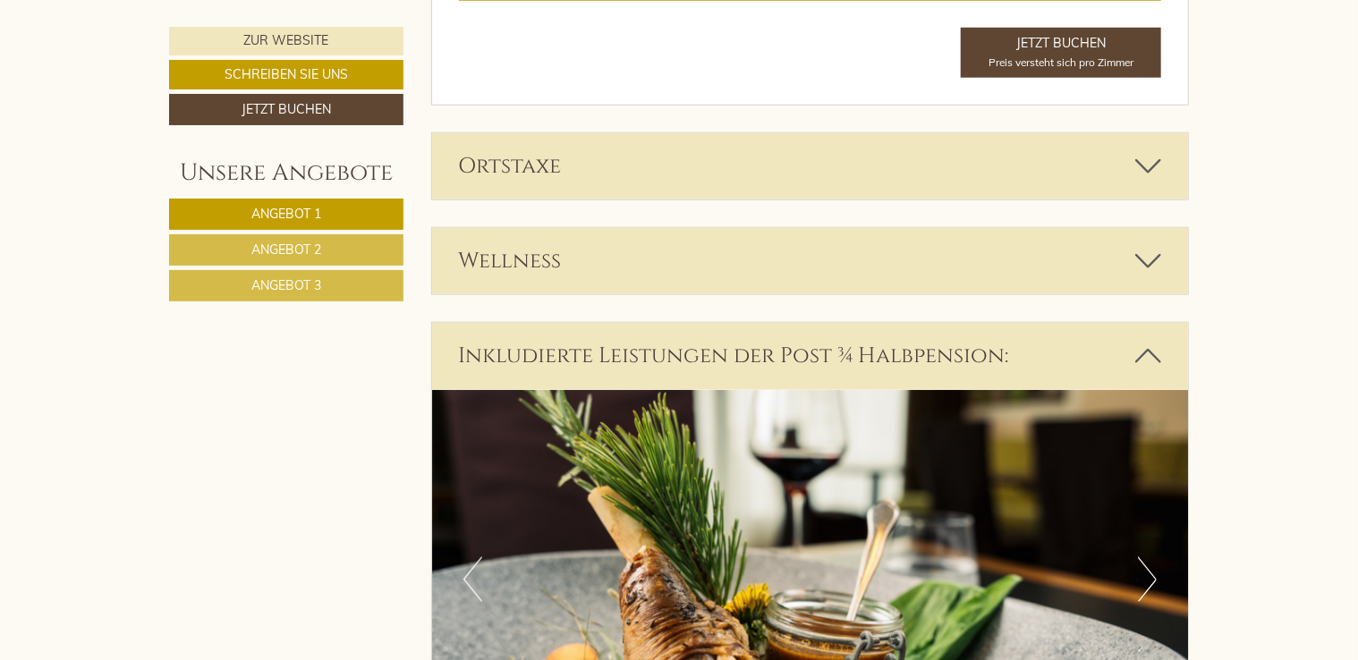
click at [1154, 259] on icon at bounding box center [1149, 261] width 26 height 30
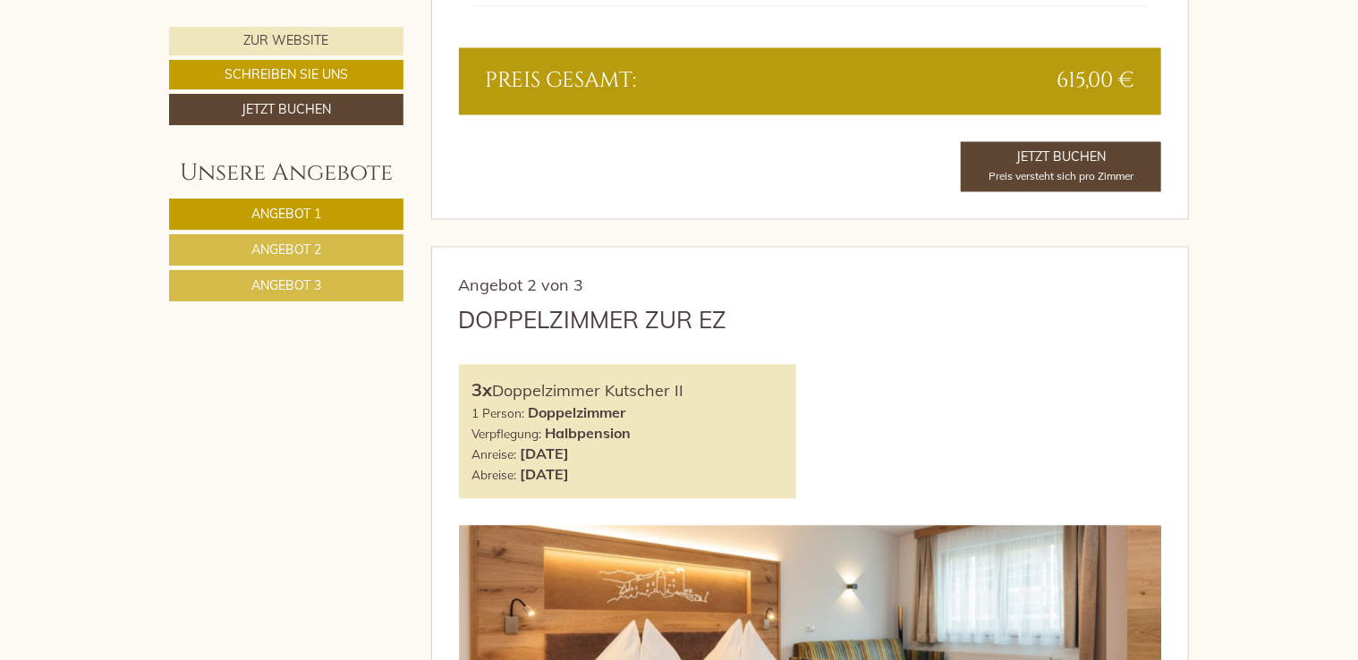
scroll to position [1819, 0]
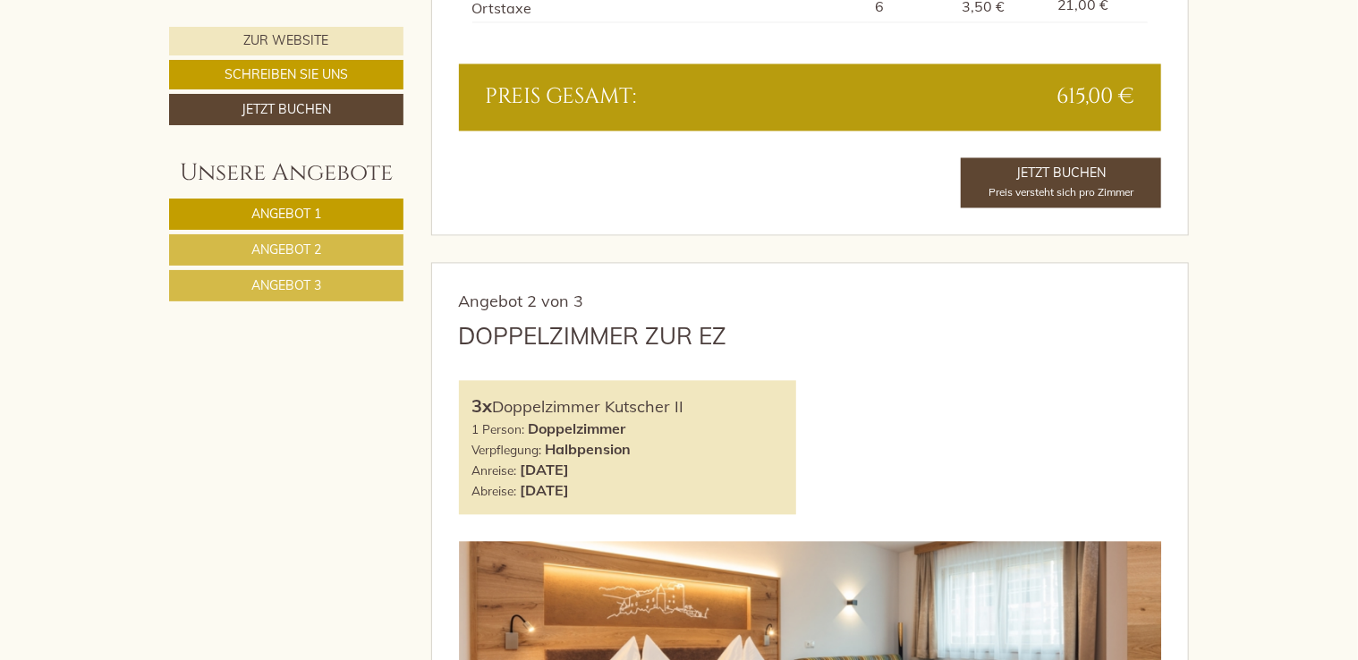
click at [345, 247] on link "Angebot 2" at bounding box center [286, 249] width 234 height 31
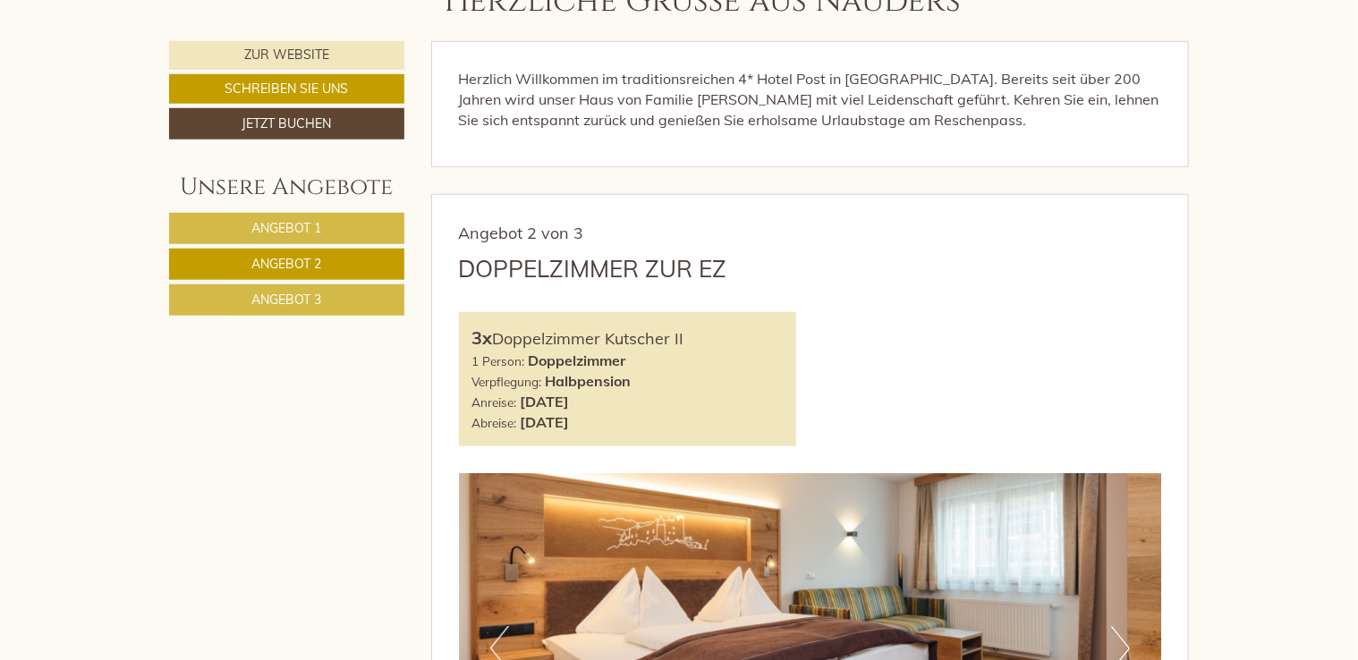
scroll to position [745, 0]
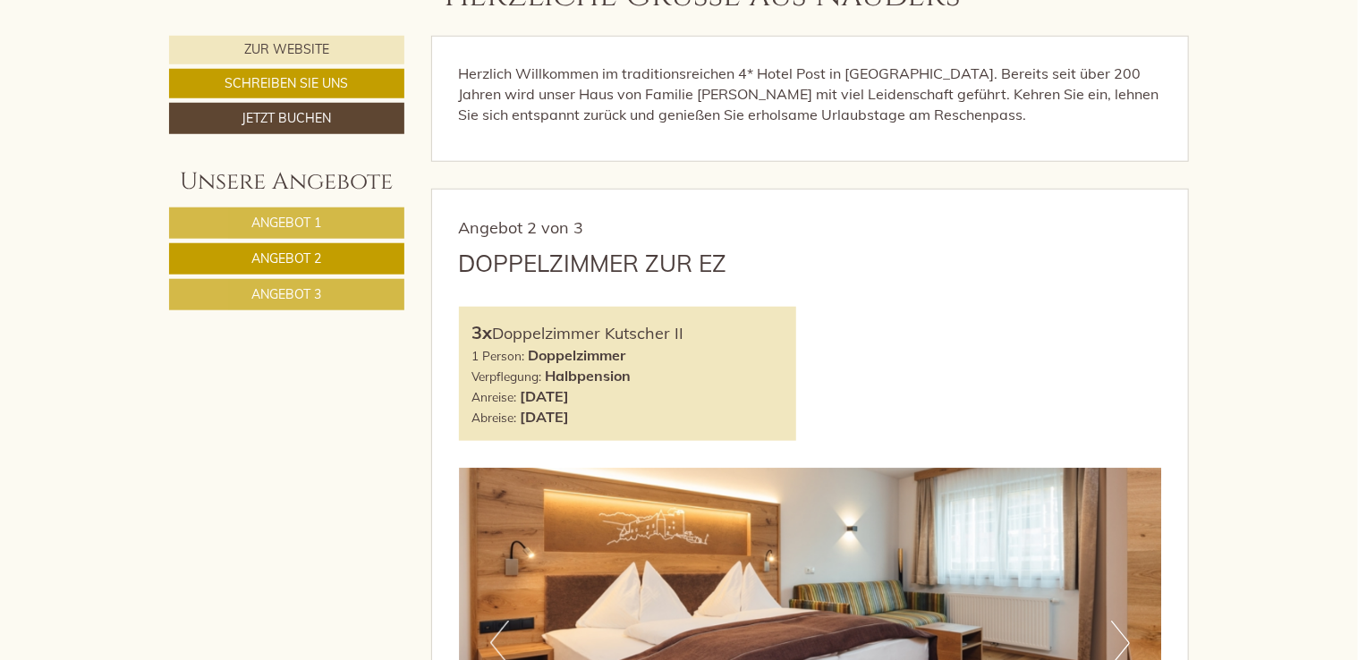
click at [347, 288] on link "Angebot 3" at bounding box center [286, 294] width 235 height 31
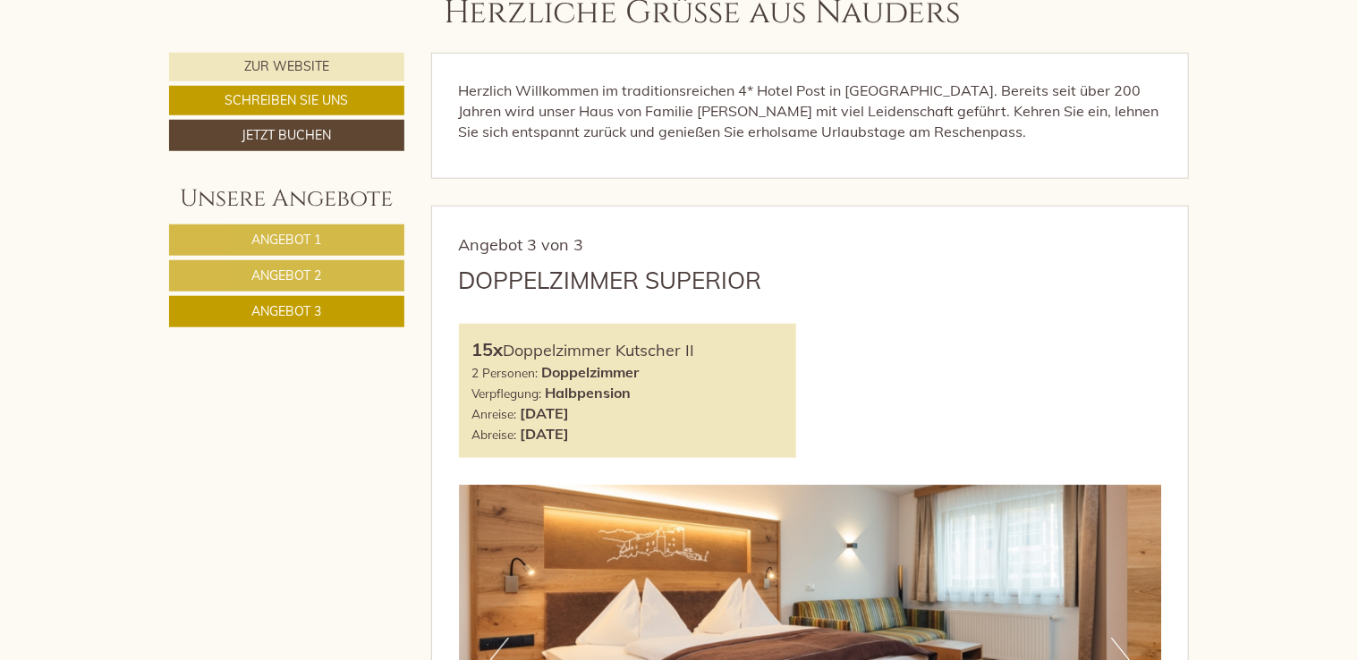
scroll to position [687, 0]
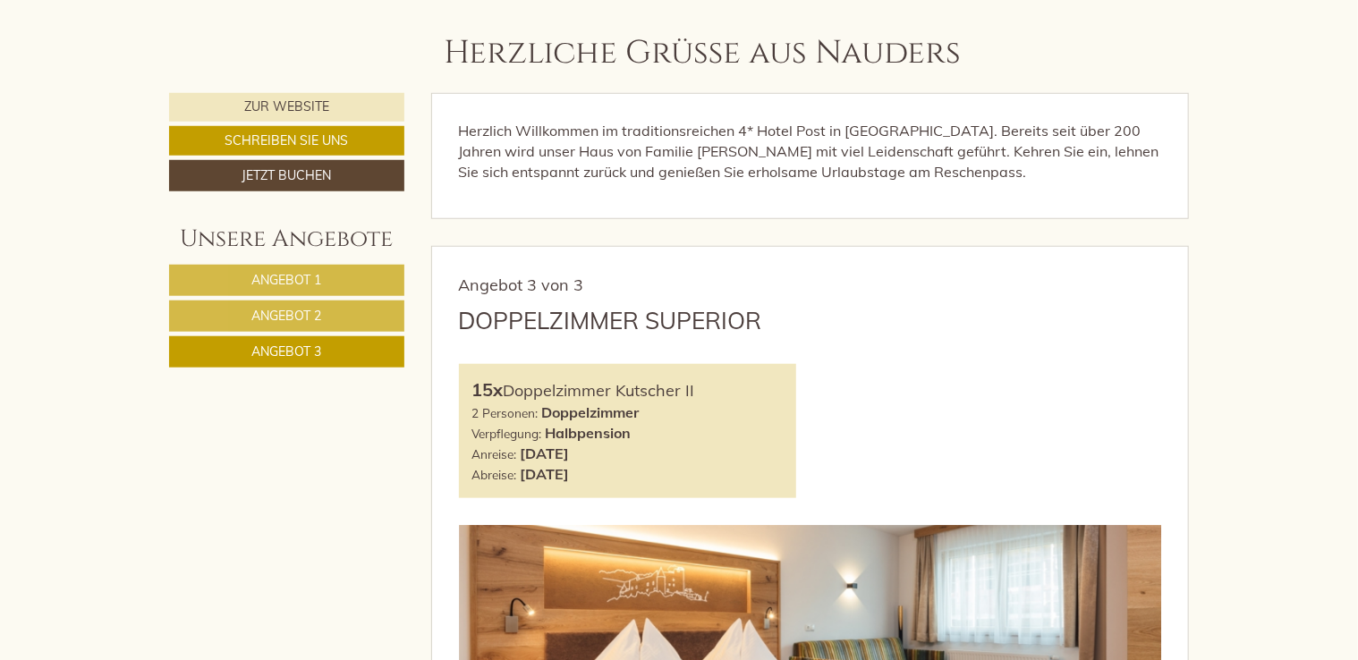
click at [273, 313] on span "Angebot 2" at bounding box center [286, 316] width 70 height 16
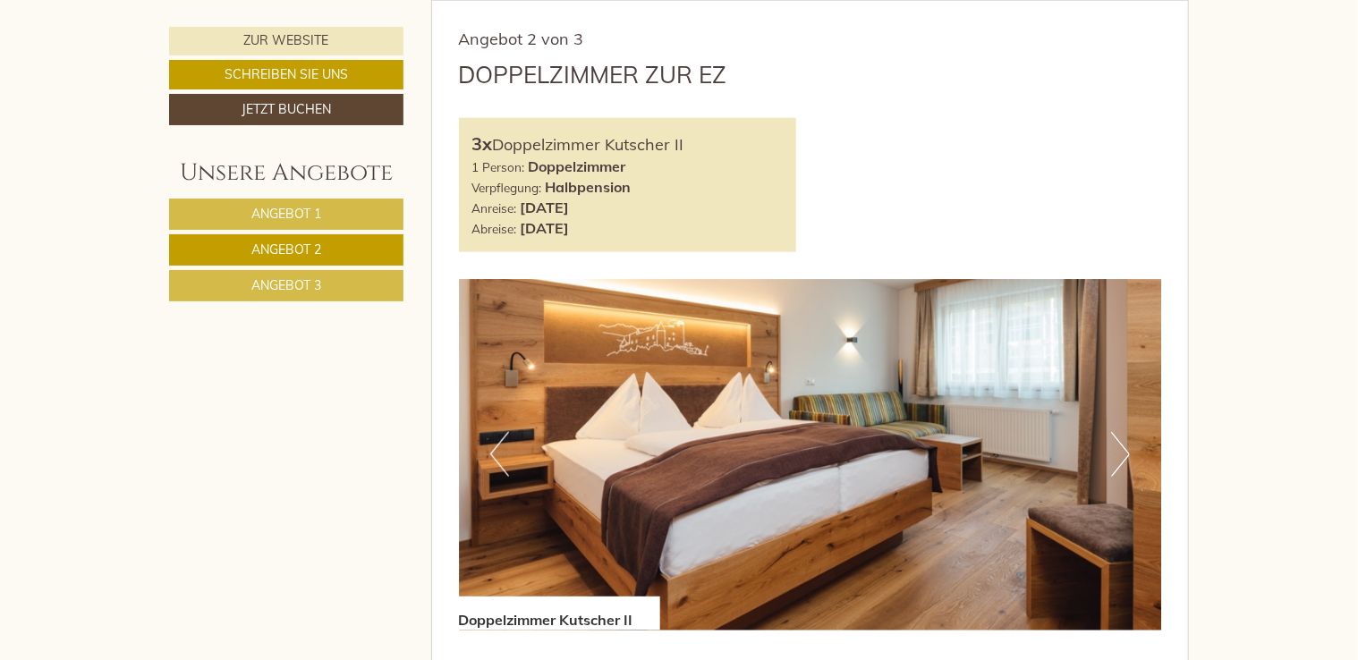
click at [327, 217] on link "Angebot 1" at bounding box center [286, 214] width 234 height 31
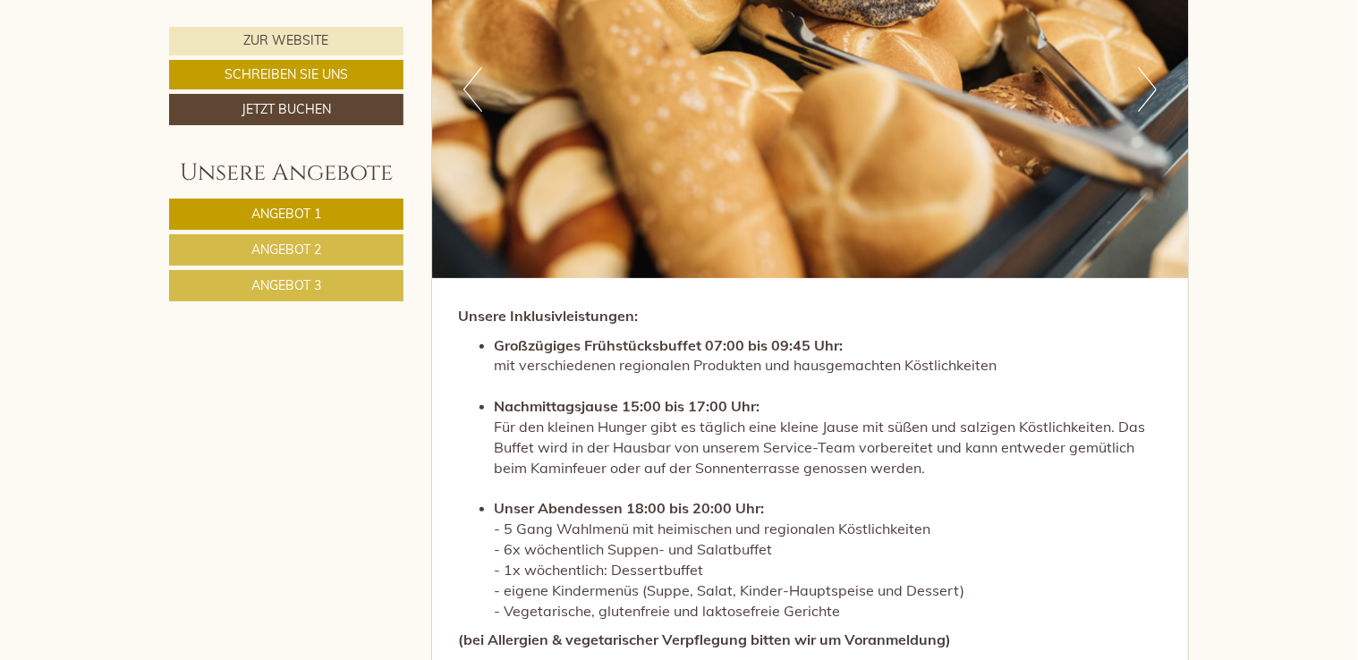
scroll to position [3553, 0]
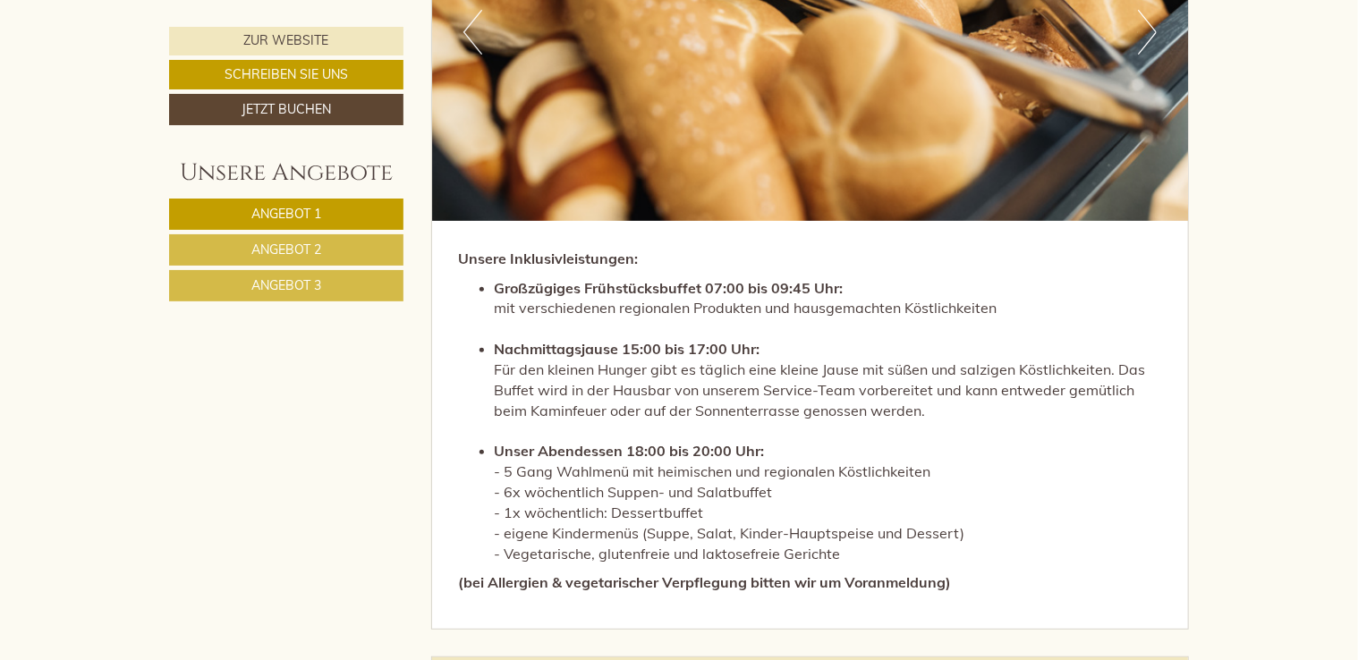
click at [354, 248] on link "Angebot 2" at bounding box center [286, 249] width 234 height 31
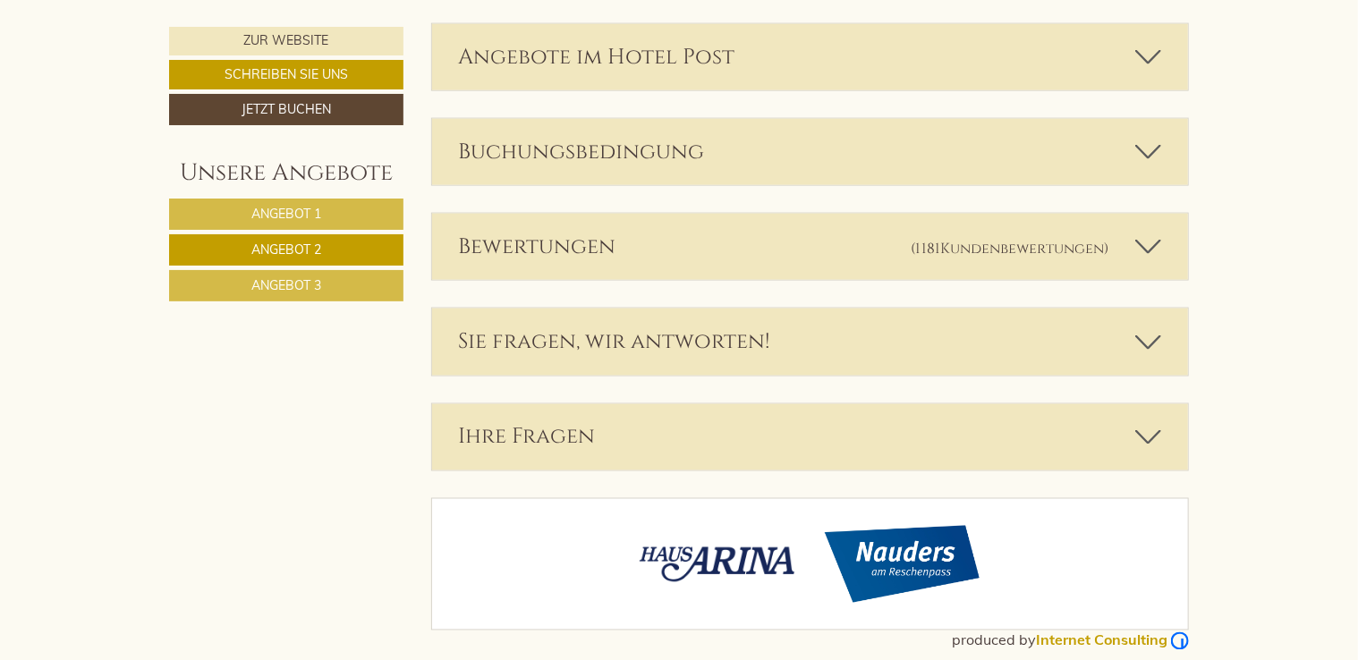
scroll to position [4674, 0]
